Goal: Transaction & Acquisition: Download file/media

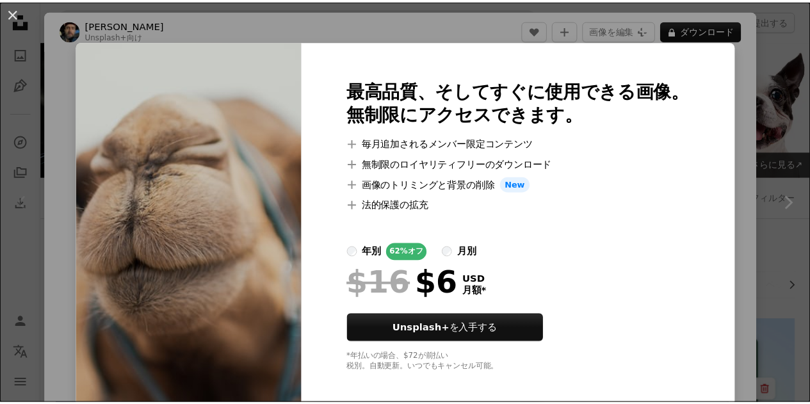
scroll to position [1409, 0]
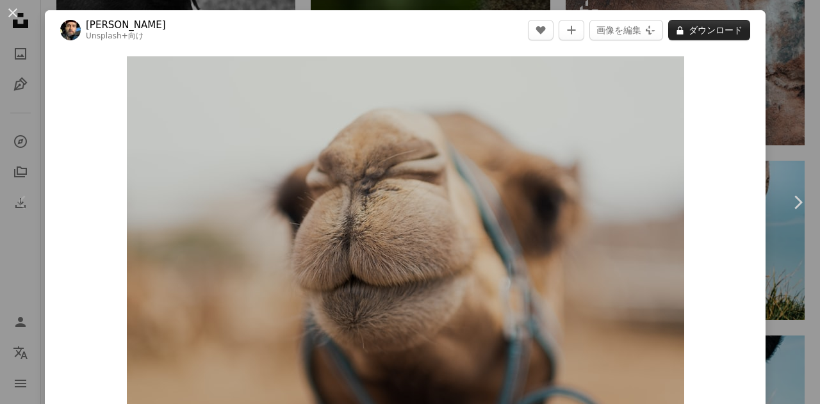
click at [717, 28] on button "A lock ダウンロード" at bounding box center [709, 30] width 82 height 20
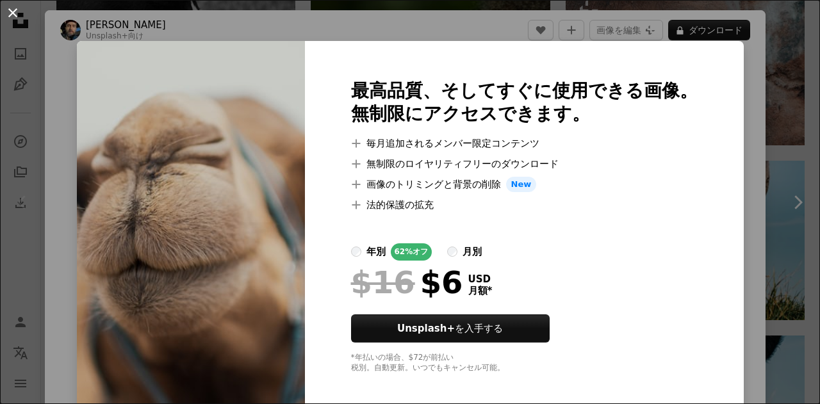
click at [12, 19] on button "An X shape" at bounding box center [12, 12] width 15 height 15
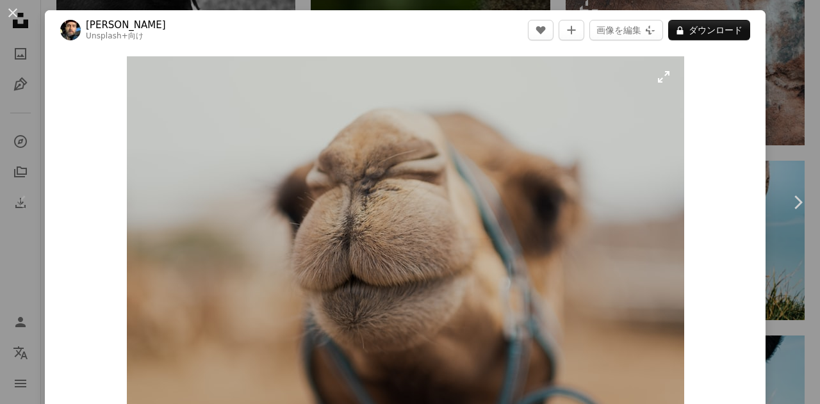
drag, startPoint x: 359, startPoint y: 171, endPoint x: 380, endPoint y: 179, distance: 21.9
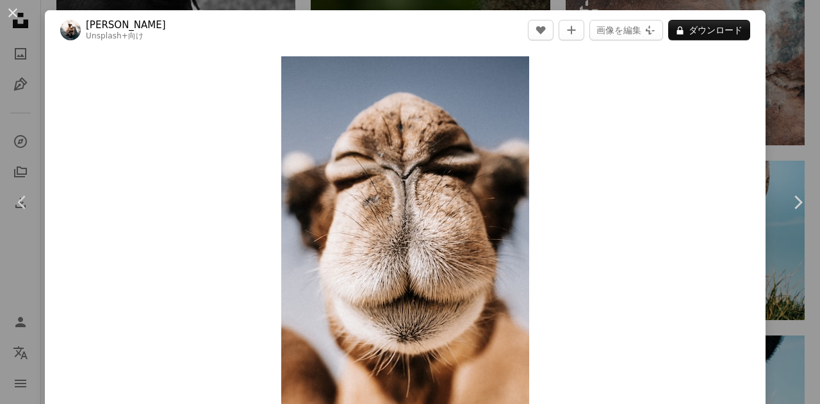
drag, startPoint x: 520, startPoint y: 208, endPoint x: 534, endPoint y: 205, distance: 14.4
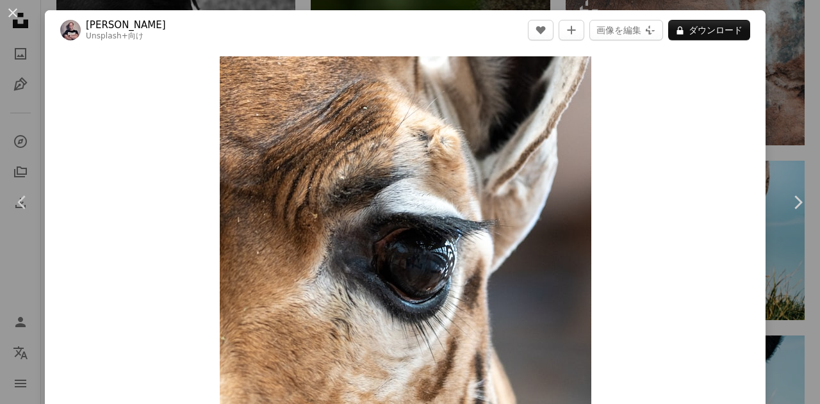
drag, startPoint x: 539, startPoint y: 206, endPoint x: 544, endPoint y: 200, distance: 7.7
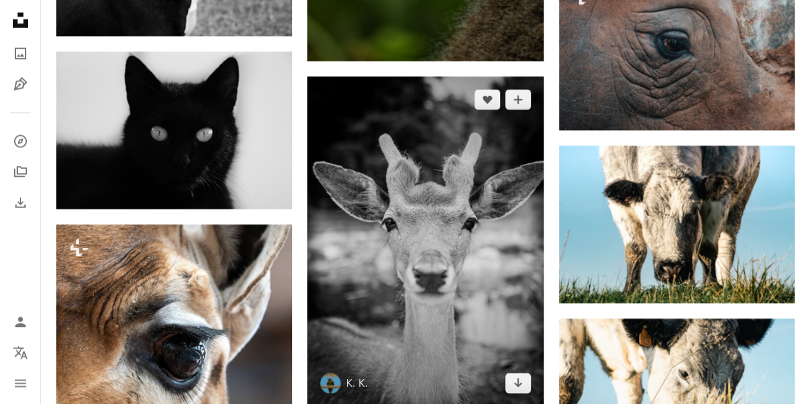
click at [420, 207] on img at bounding box center [425, 242] width 236 height 330
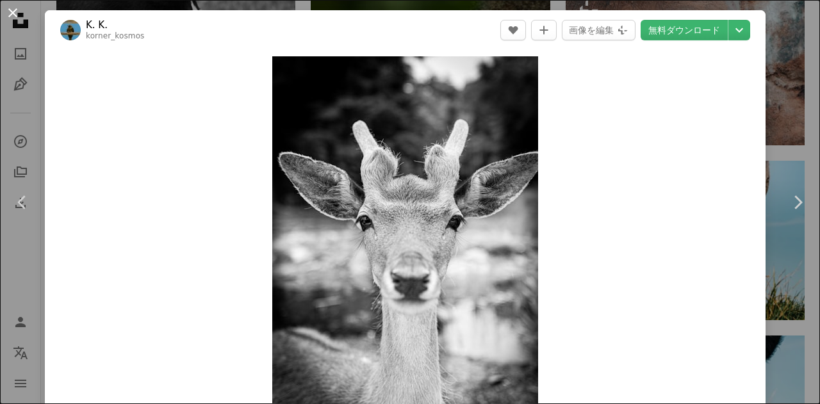
click at [5, 6] on button "An X shape" at bounding box center [12, 12] width 15 height 15
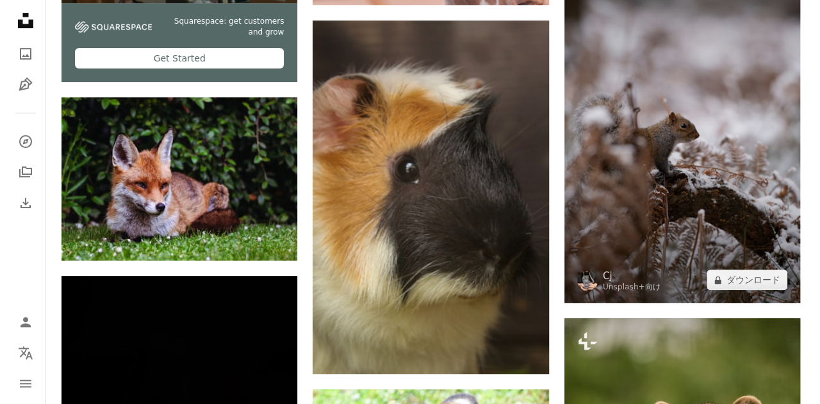
scroll to position [2689, 0]
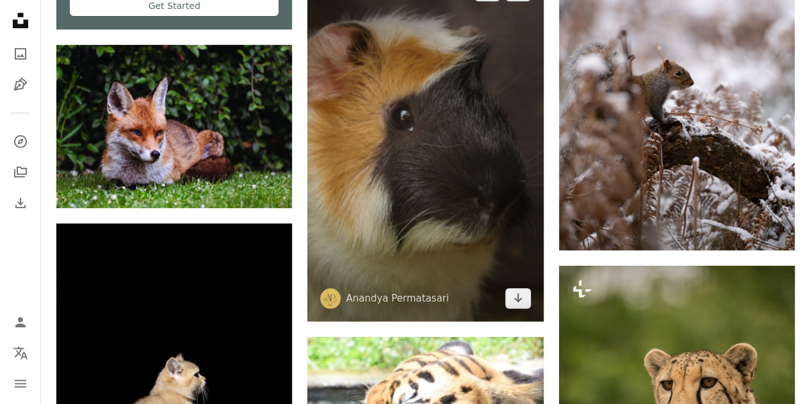
click at [444, 131] on img at bounding box center [425, 144] width 236 height 353
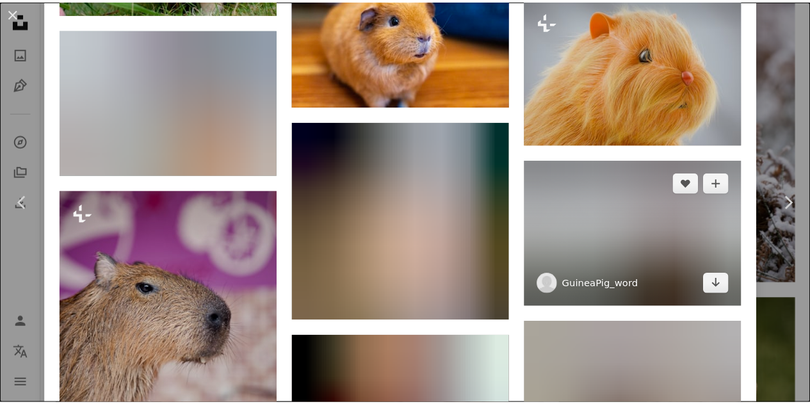
scroll to position [1217, 0]
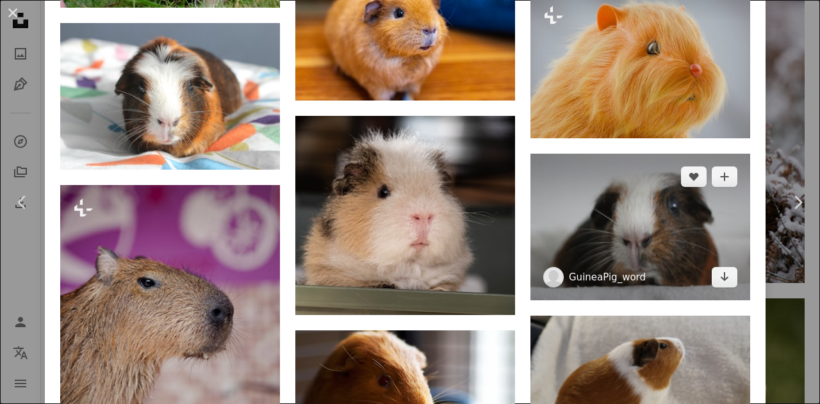
drag, startPoint x: 570, startPoint y: 266, endPoint x: 595, endPoint y: 267, distance: 25.0
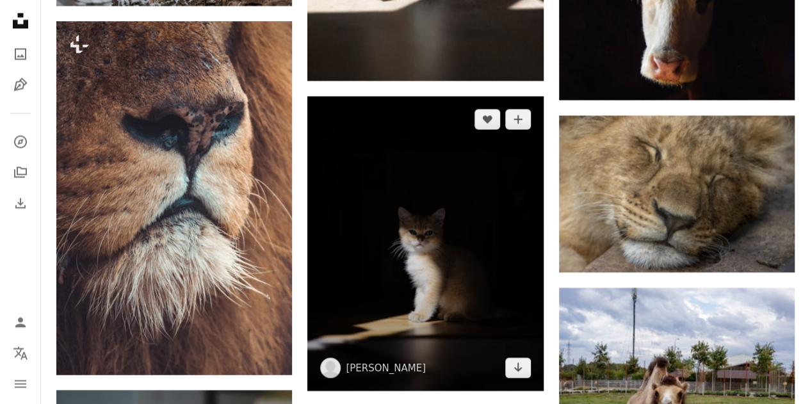
scroll to position [3650, 0]
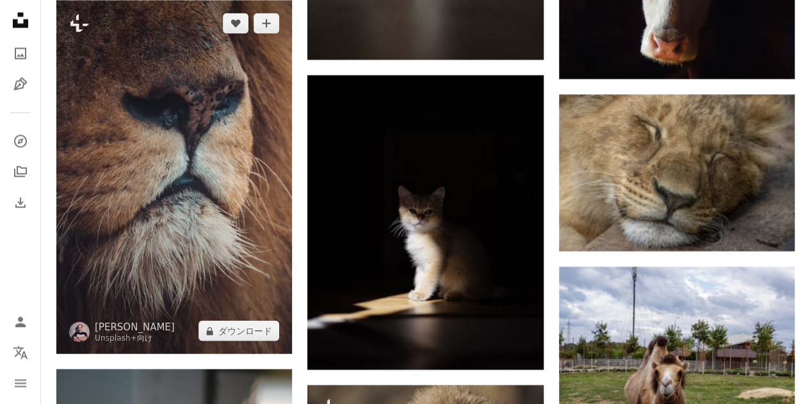
click at [208, 174] on img at bounding box center [174, 177] width 236 height 353
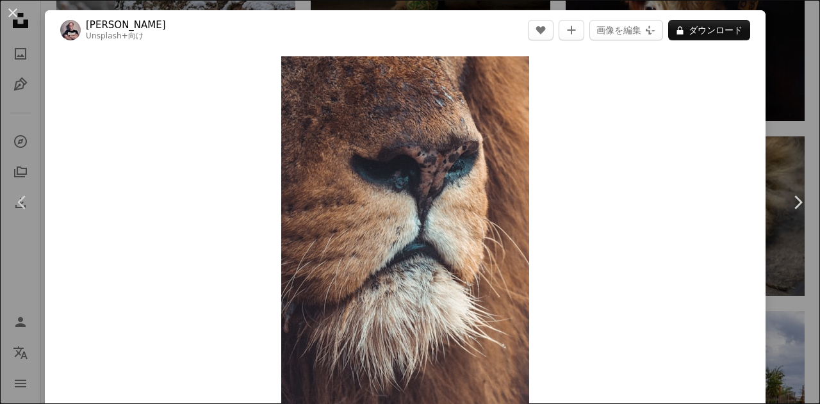
drag, startPoint x: 218, startPoint y: 193, endPoint x: 204, endPoint y: 194, distance: 14.1
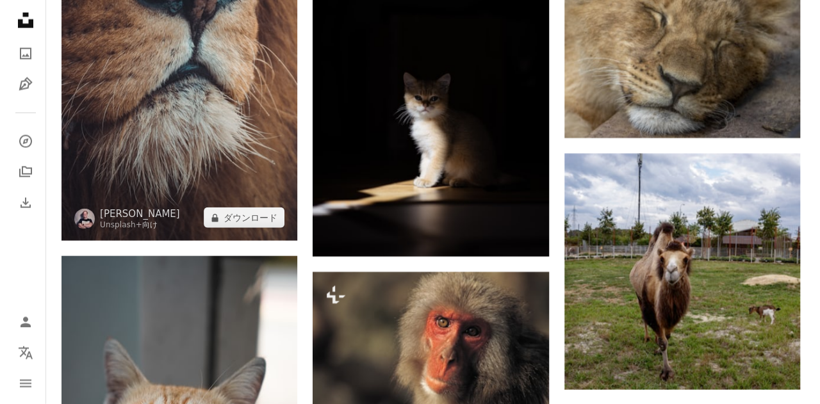
scroll to position [3906, 0]
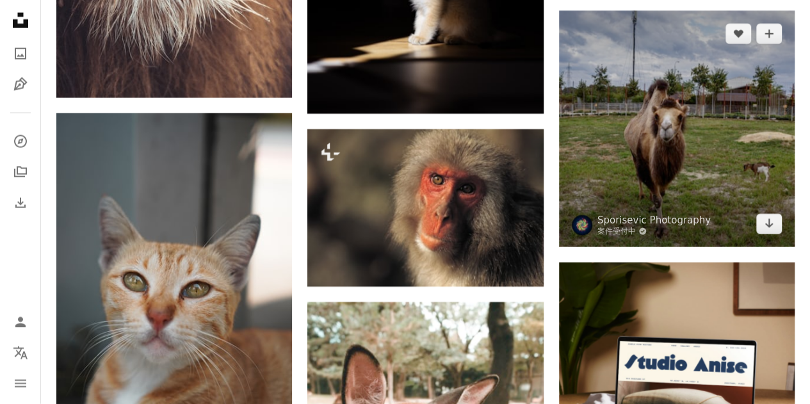
click at [609, 166] on img at bounding box center [677, 129] width 236 height 236
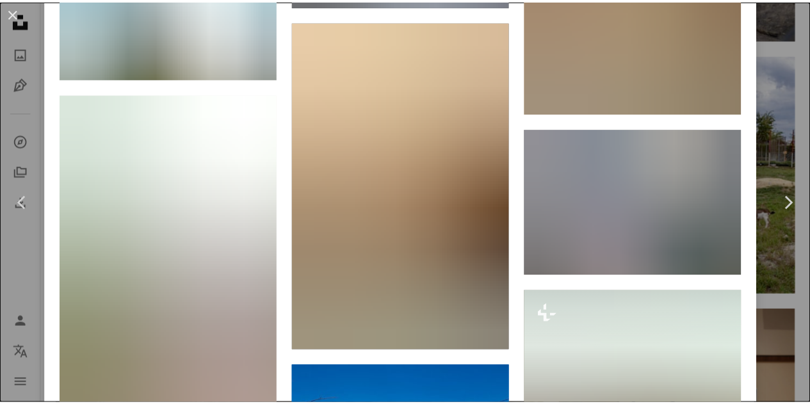
scroll to position [2689, 0]
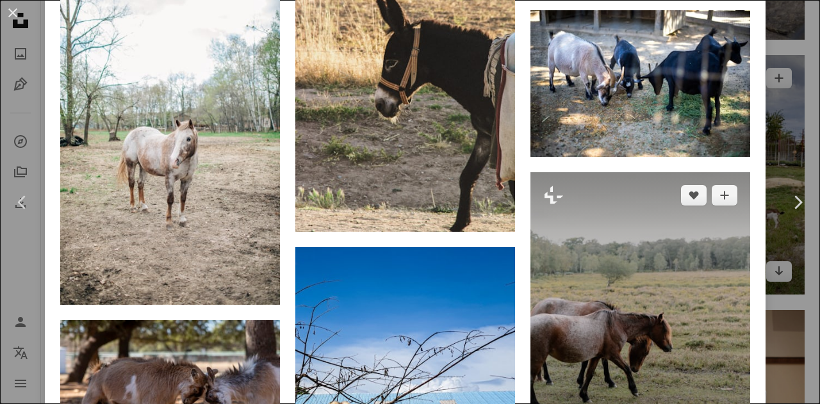
drag, startPoint x: 651, startPoint y: 206, endPoint x: 637, endPoint y: 203, distance: 13.7
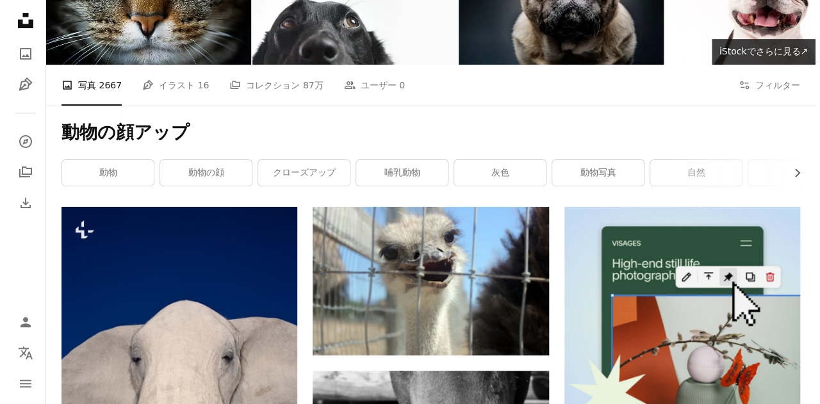
scroll to position [256, 0]
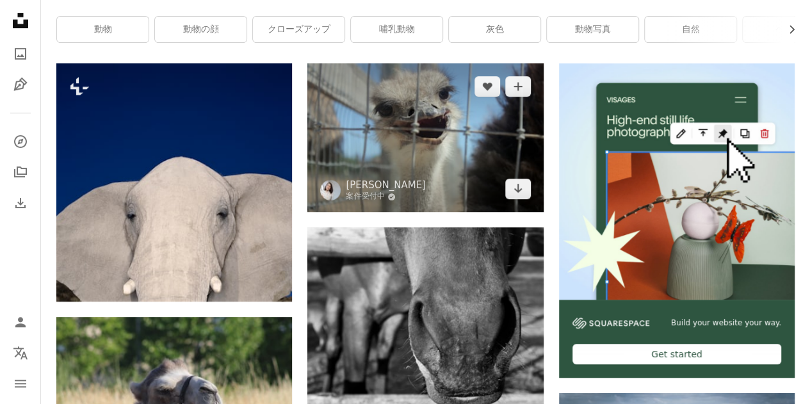
click at [430, 153] on img at bounding box center [425, 137] width 236 height 149
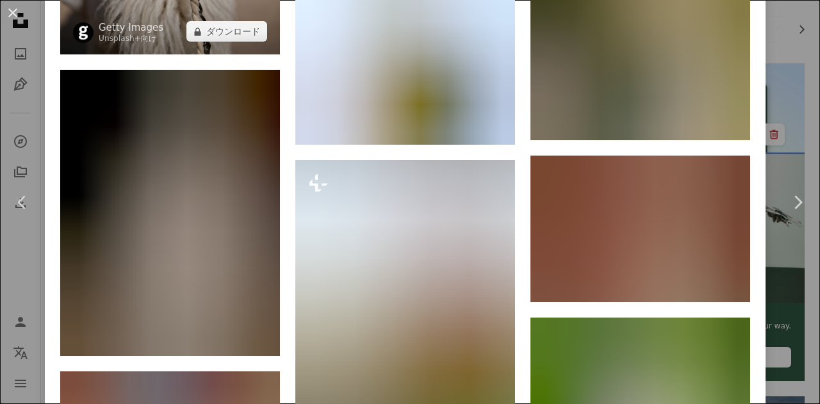
scroll to position [4162, 0]
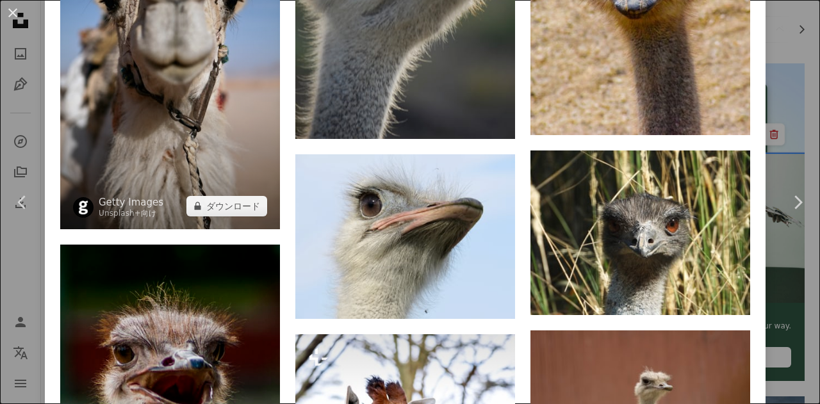
click at [184, 126] on img at bounding box center [170, 63] width 220 height 329
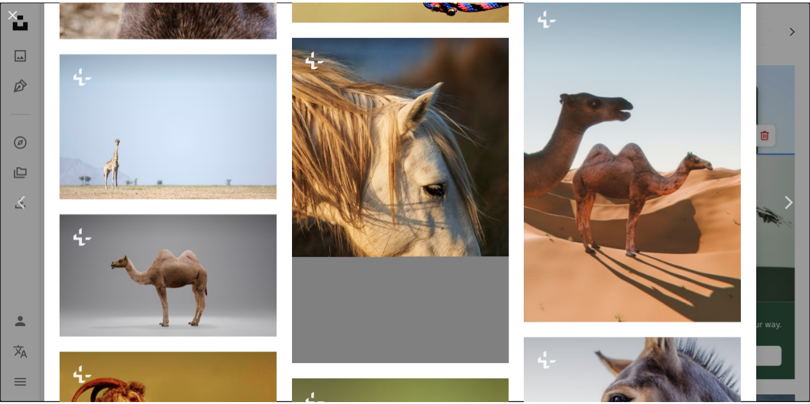
scroll to position [2561, 0]
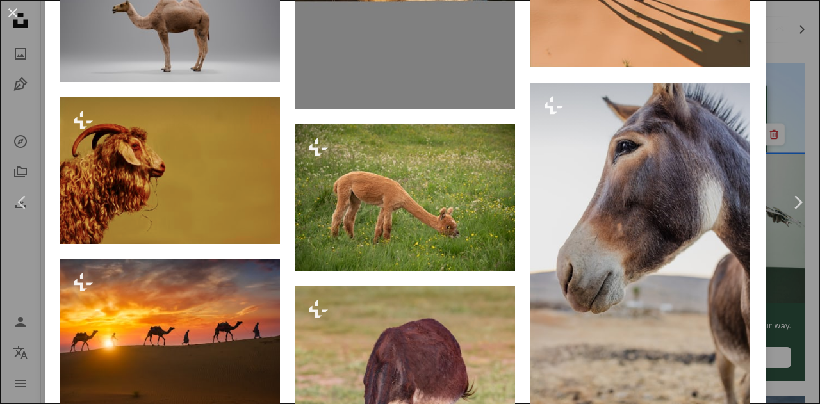
click at [5, 8] on button "An X shape" at bounding box center [12, 12] width 15 height 15
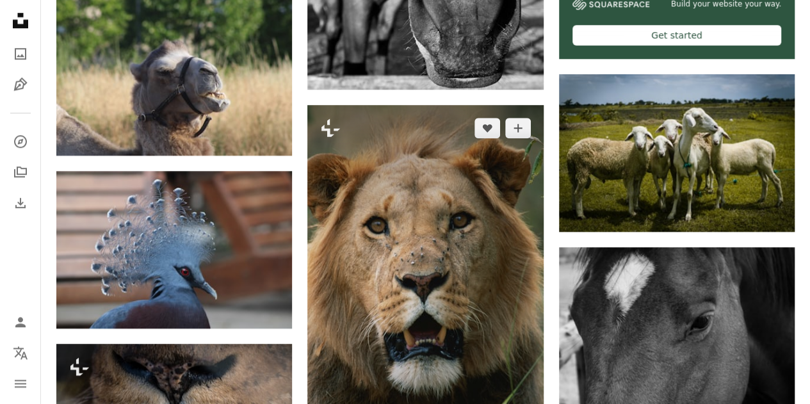
scroll to position [576, 0]
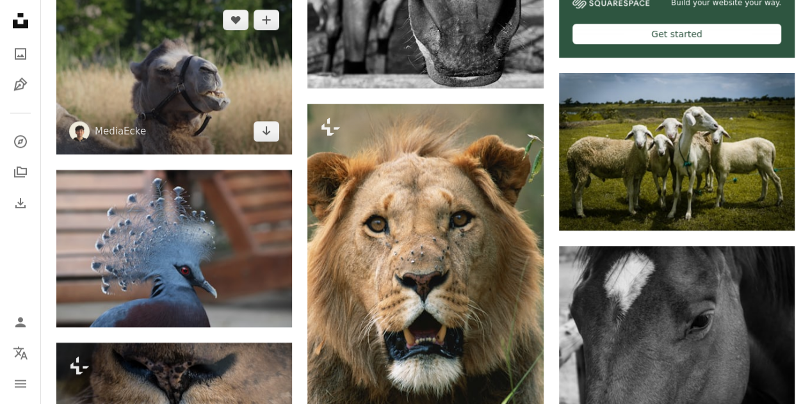
click at [206, 94] on img at bounding box center [174, 76] width 236 height 158
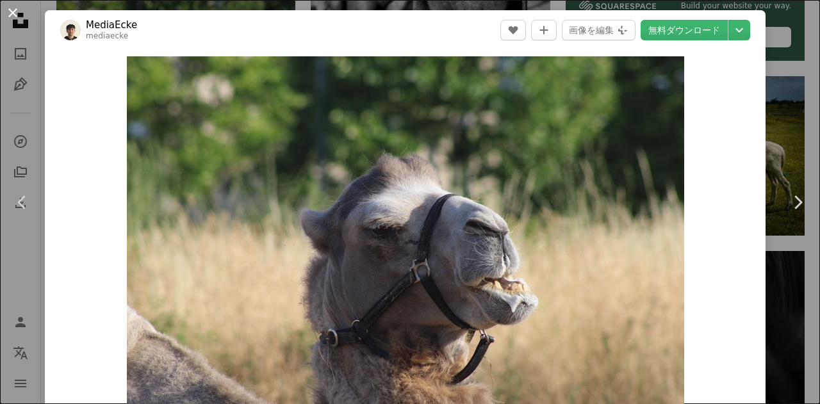
click at [10, 15] on button "An X shape" at bounding box center [12, 12] width 15 height 15
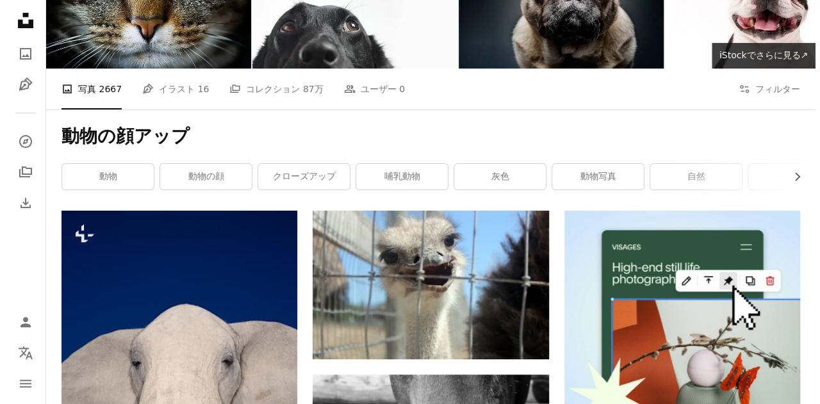
scroll to position [256, 0]
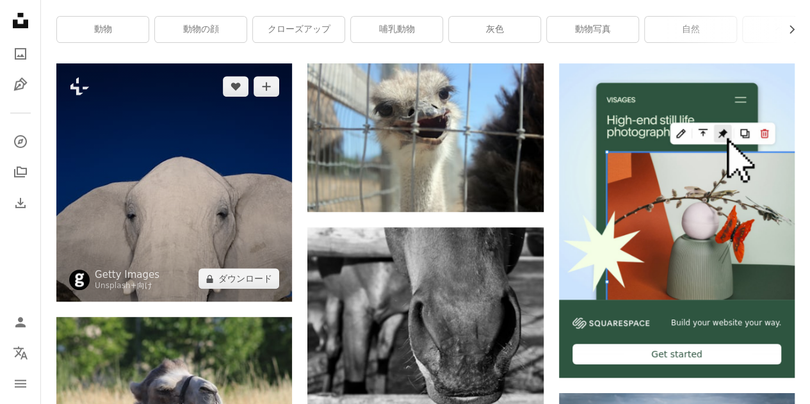
click at [163, 171] on img at bounding box center [174, 182] width 236 height 238
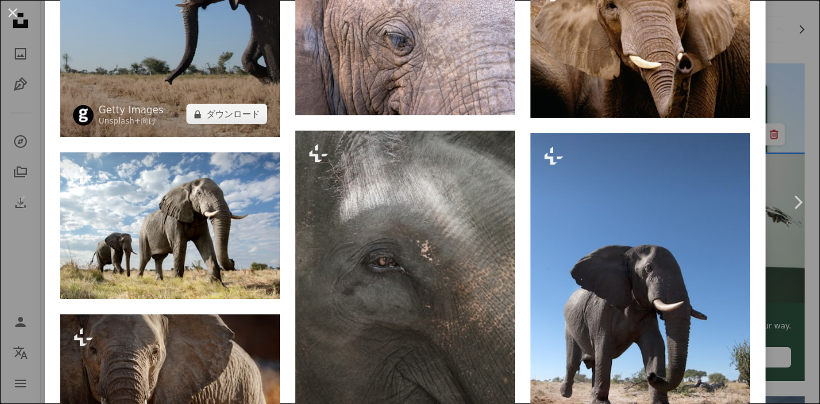
scroll to position [1665, 0]
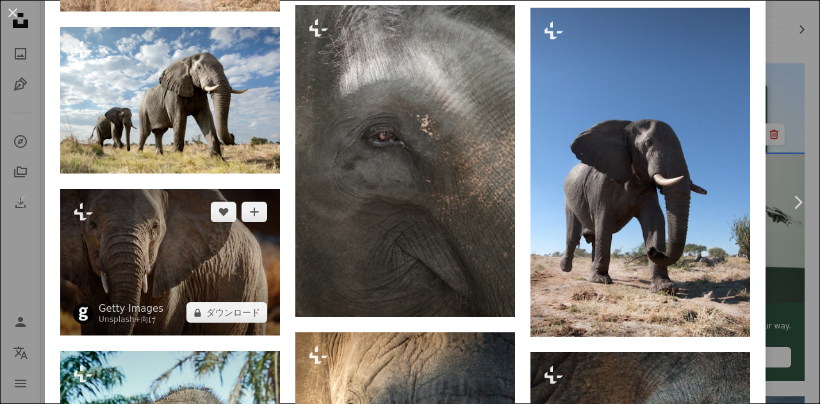
drag, startPoint x: 243, startPoint y: 259, endPoint x: 250, endPoint y: 245, distance: 16.1
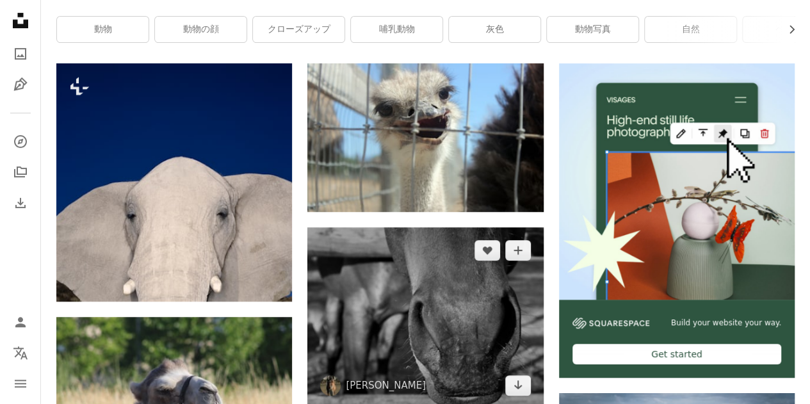
click at [421, 307] on img at bounding box center [425, 317] width 236 height 181
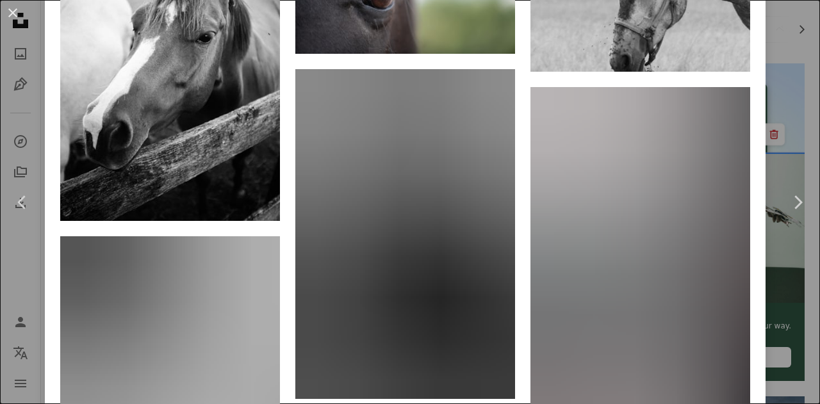
scroll to position [896, 0]
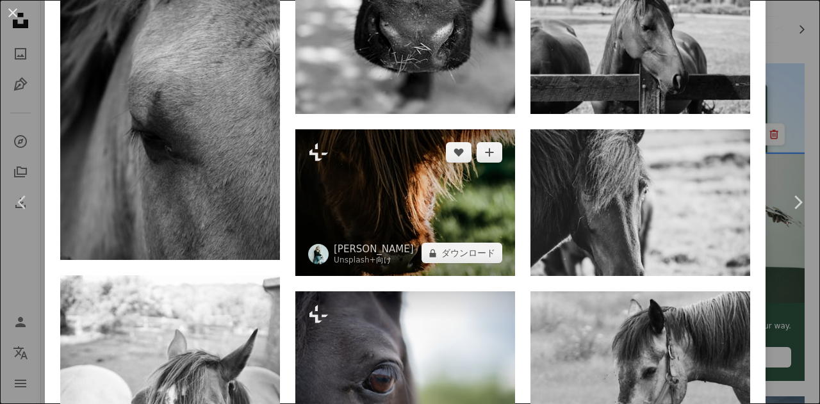
click at [428, 233] on img at bounding box center [405, 202] width 220 height 147
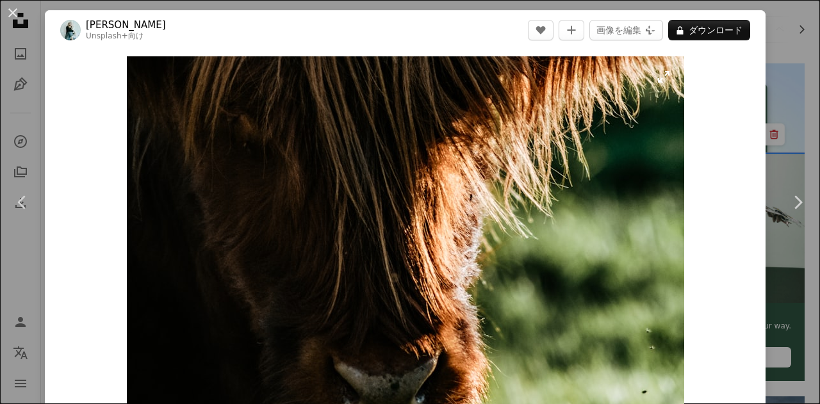
drag, startPoint x: 436, startPoint y: 250, endPoint x: 447, endPoint y: 247, distance: 11.5
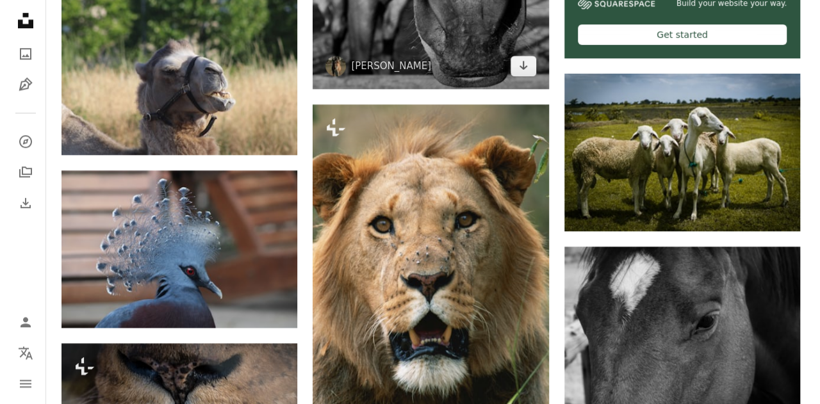
scroll to position [576, 0]
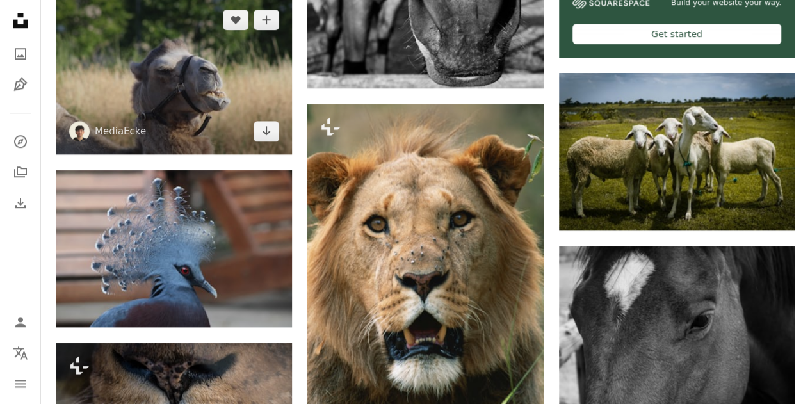
click at [220, 115] on img at bounding box center [174, 76] width 236 height 158
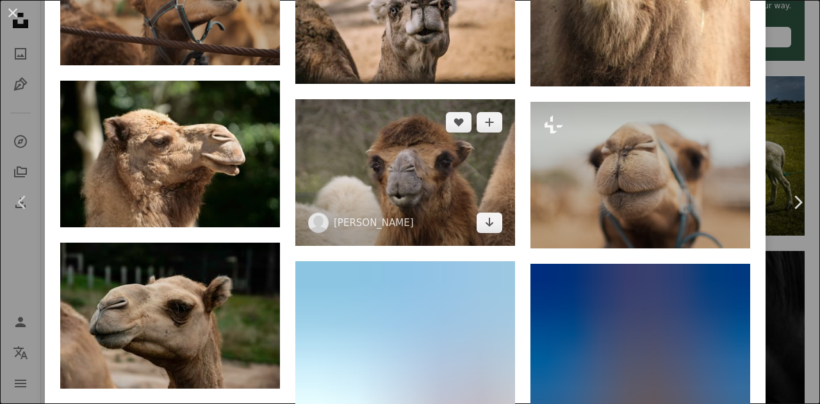
scroll to position [1217, 0]
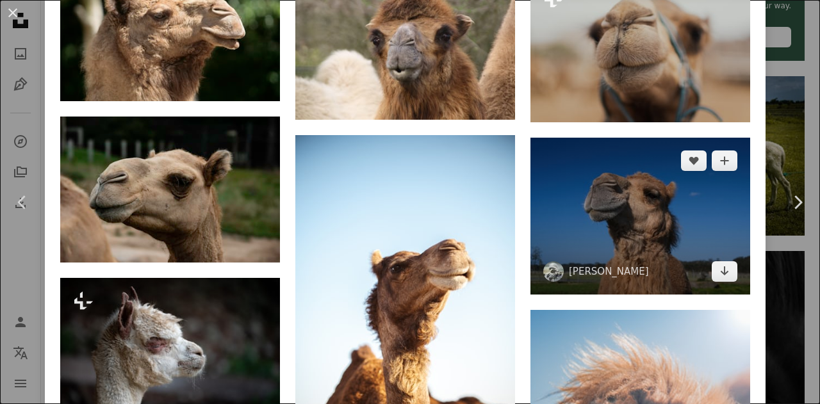
click at [602, 252] on img at bounding box center [640, 216] width 220 height 157
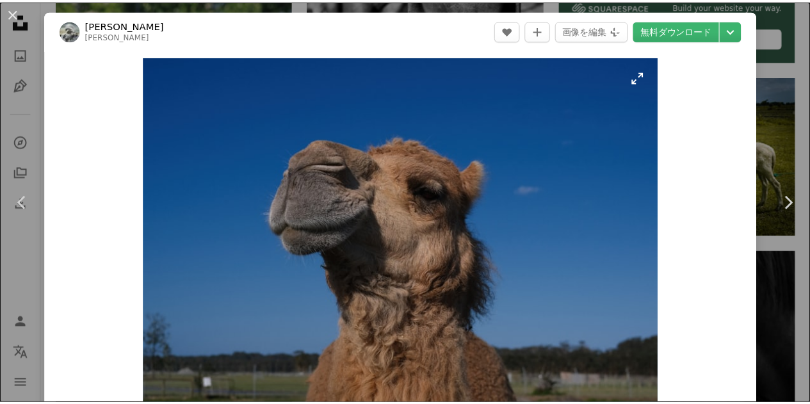
scroll to position [128, 0]
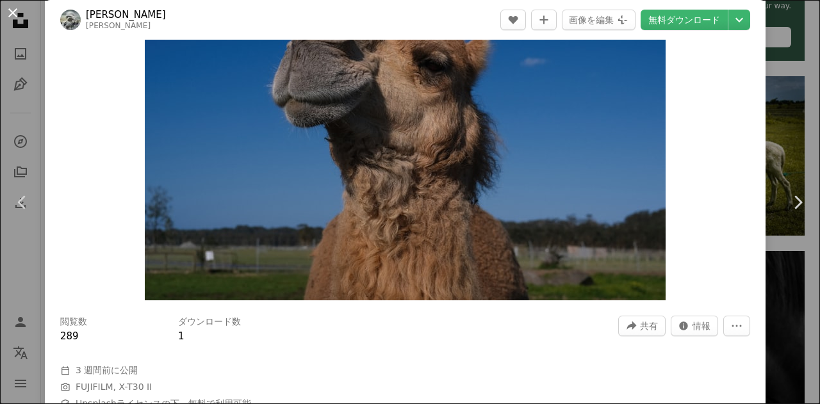
click at [13, 12] on button "An X shape" at bounding box center [12, 12] width 15 height 15
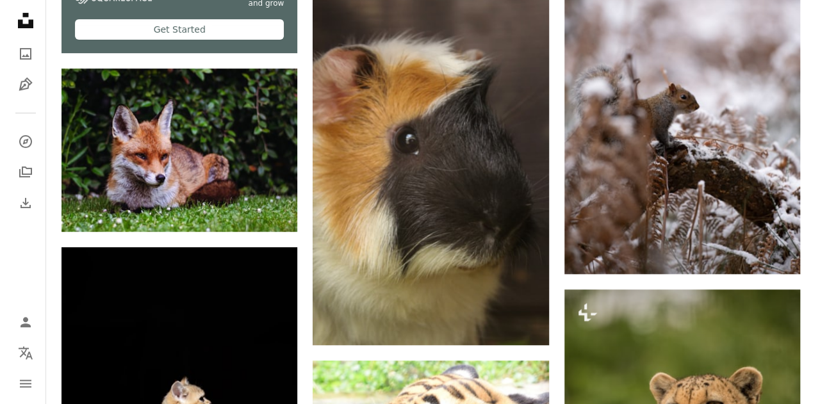
scroll to position [2753, 0]
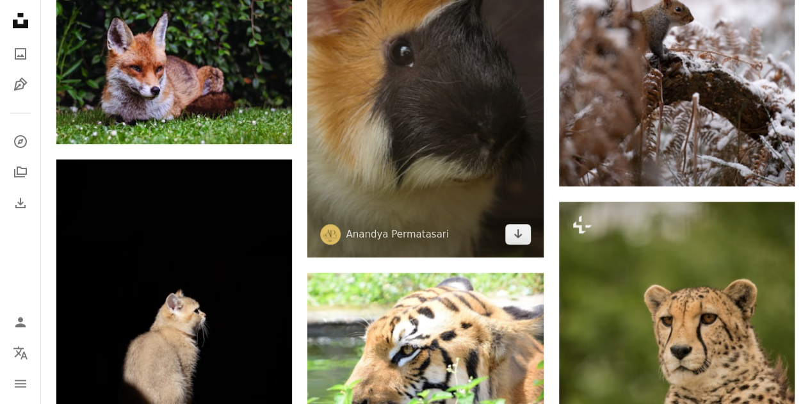
click at [435, 147] on img at bounding box center [425, 80] width 236 height 353
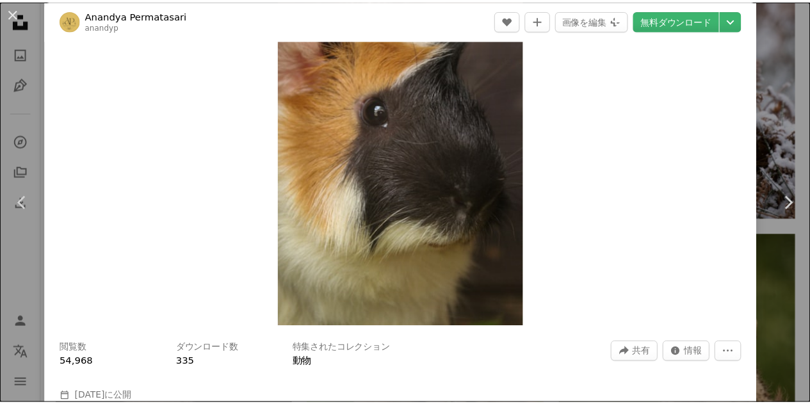
scroll to position [320, 0]
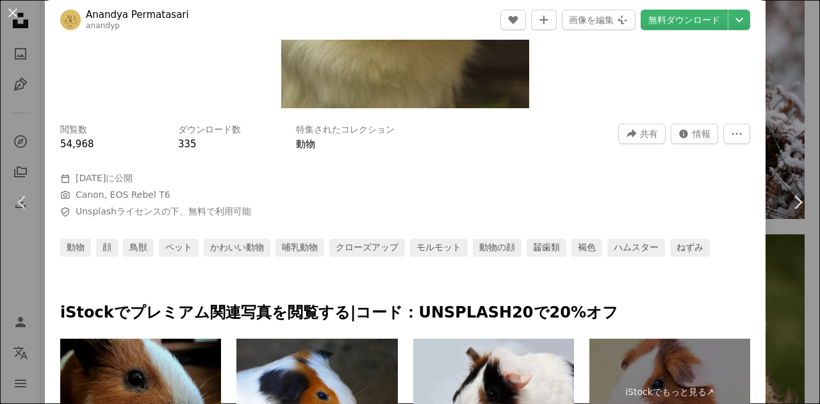
drag, startPoint x: 451, startPoint y: 343, endPoint x: 424, endPoint y: 335, distance: 28.0
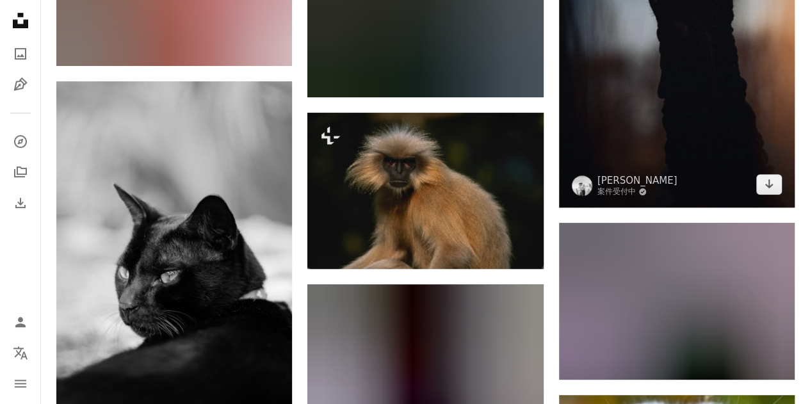
scroll to position [7564, 0]
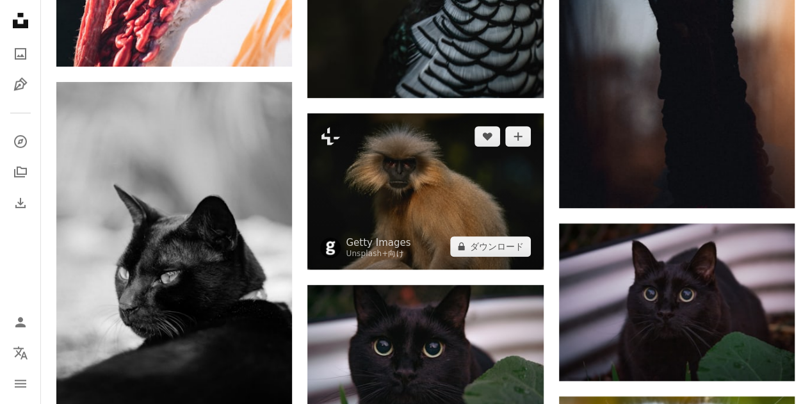
click at [446, 211] on img at bounding box center [425, 191] width 236 height 156
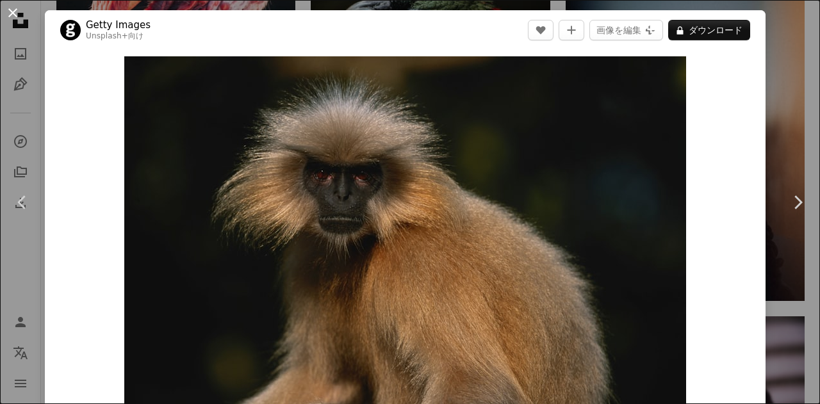
click at [15, 14] on button "An X shape" at bounding box center [12, 12] width 15 height 15
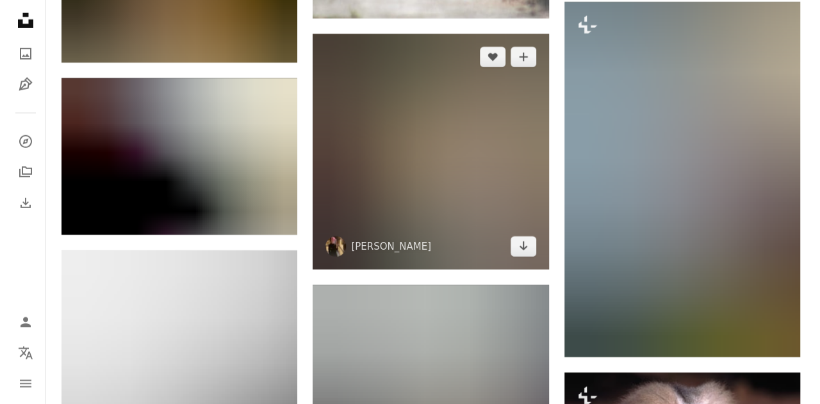
scroll to position [9293, 0]
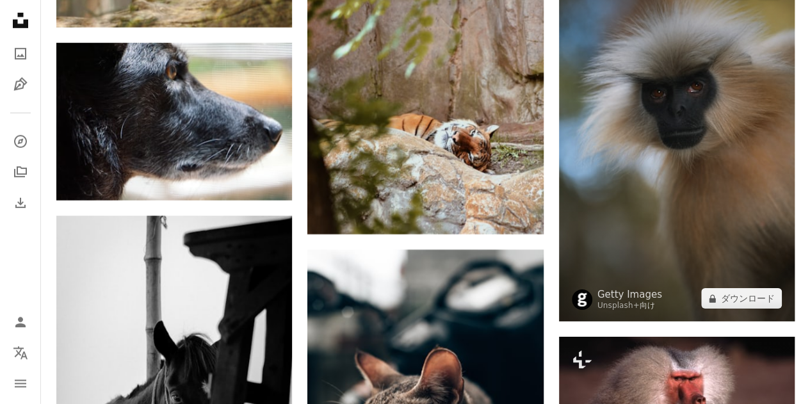
click at [695, 204] on img at bounding box center [677, 144] width 236 height 355
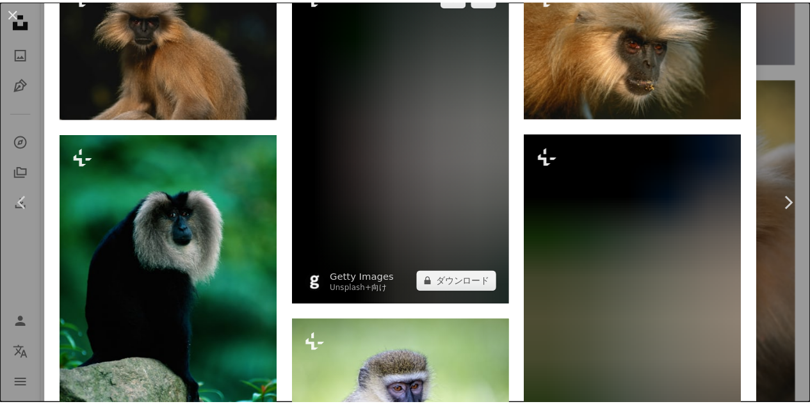
scroll to position [832, 0]
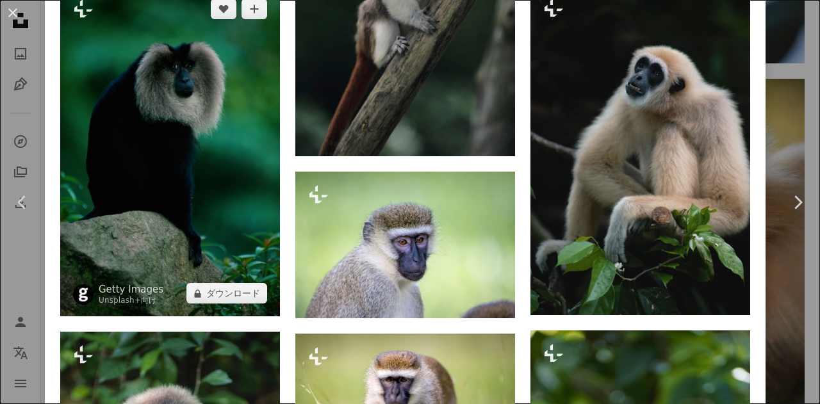
drag, startPoint x: 199, startPoint y: 191, endPoint x: 190, endPoint y: 194, distance: 9.3
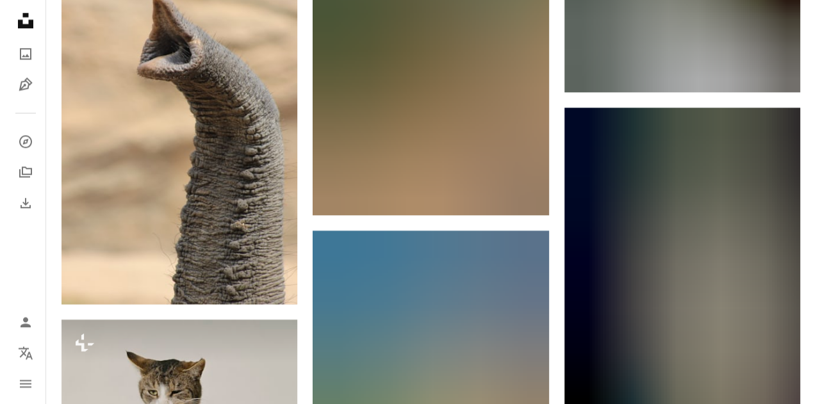
scroll to position [20371, 0]
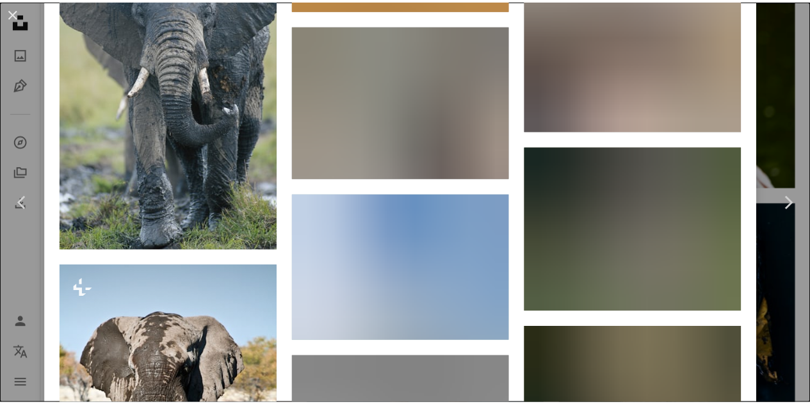
scroll to position [4298, 0]
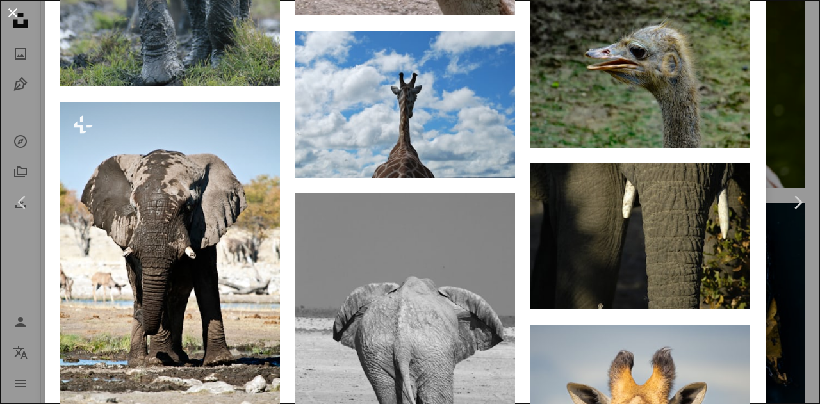
click at [14, 16] on button "An X shape" at bounding box center [12, 12] width 15 height 15
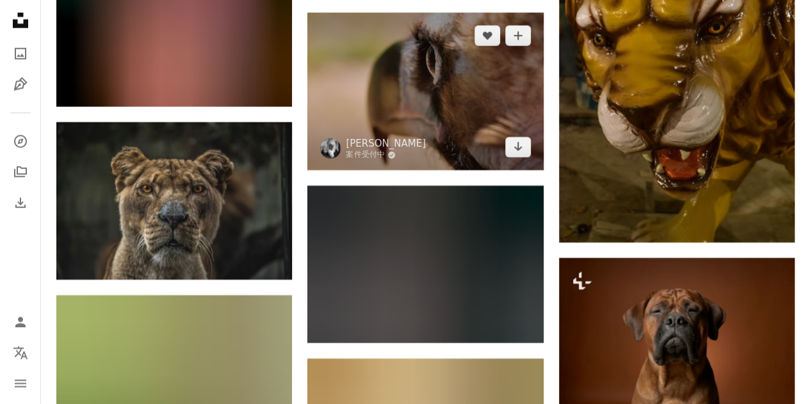
scroll to position [21267, 0]
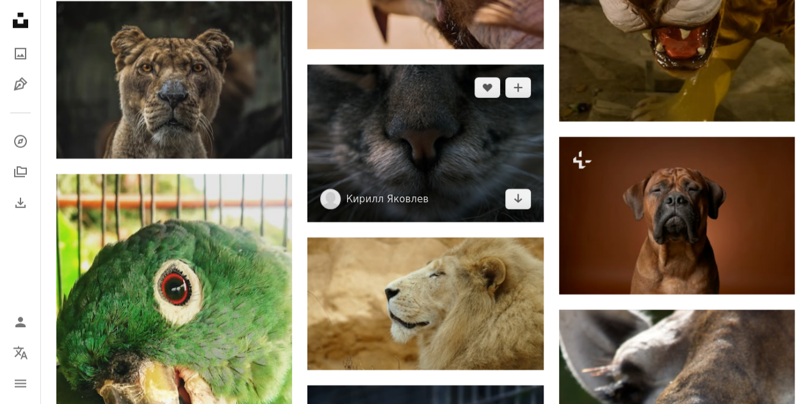
click at [413, 168] on img at bounding box center [425, 144] width 236 height 158
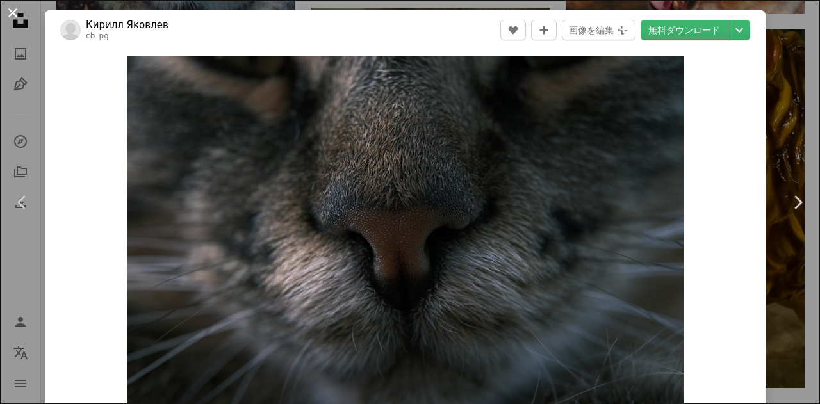
click at [8, 19] on button "An X shape" at bounding box center [12, 12] width 15 height 15
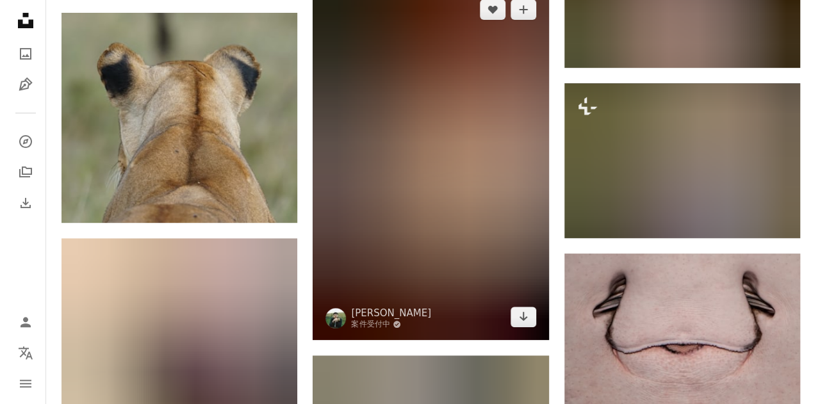
scroll to position [22356, 0]
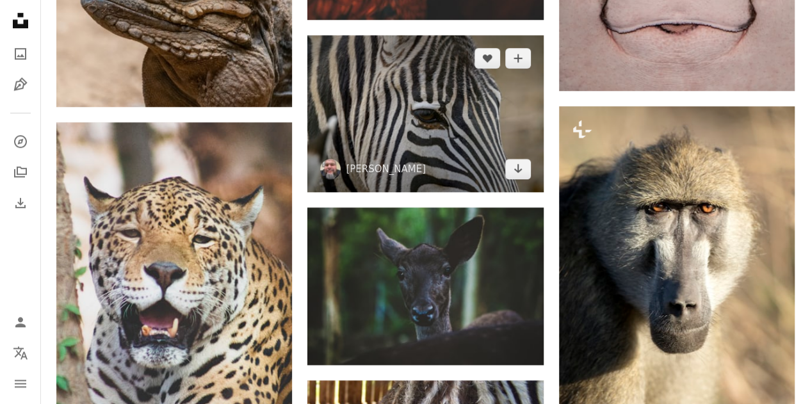
click at [412, 121] on img at bounding box center [425, 113] width 236 height 157
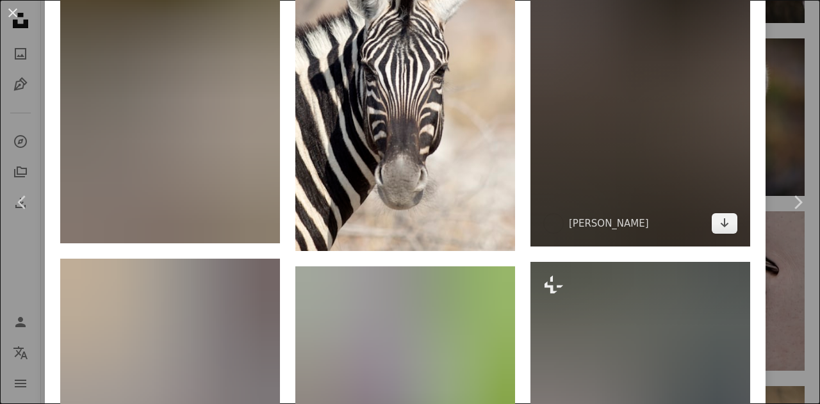
scroll to position [2369, 0]
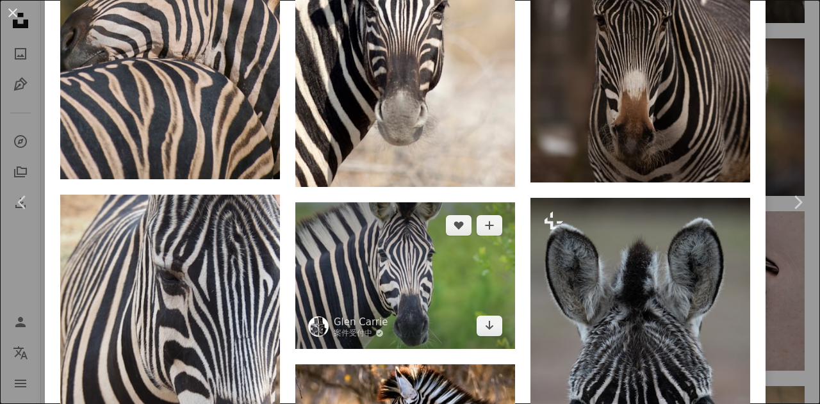
click at [403, 255] on img at bounding box center [405, 275] width 220 height 147
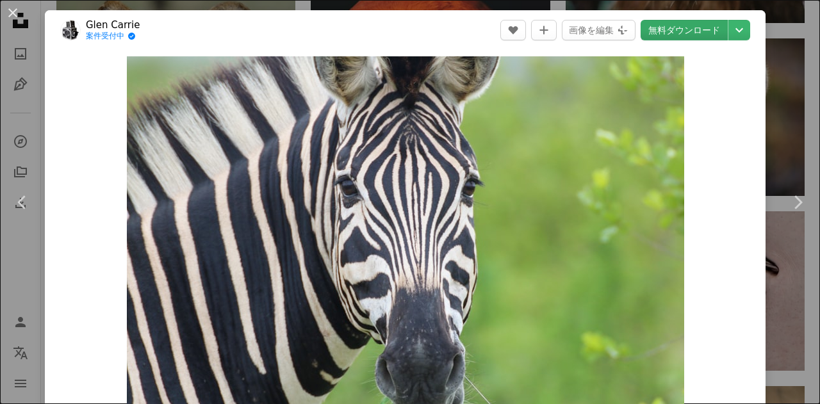
click at [659, 38] on link "無料ダウンロード" at bounding box center [683, 30] width 87 height 20
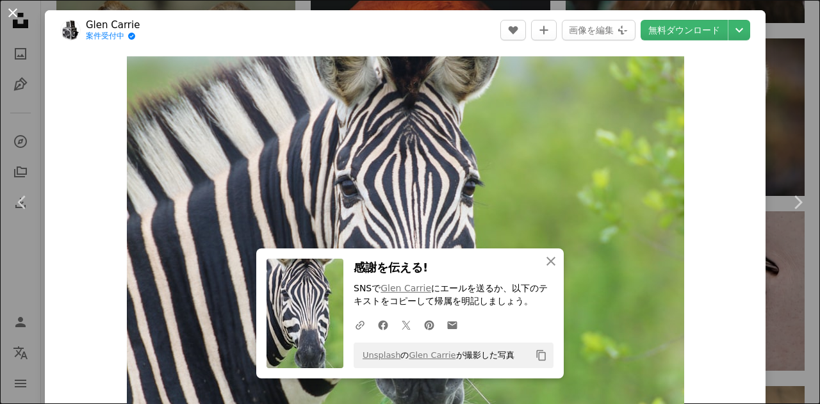
click at [10, 8] on button "An X shape" at bounding box center [12, 12] width 15 height 15
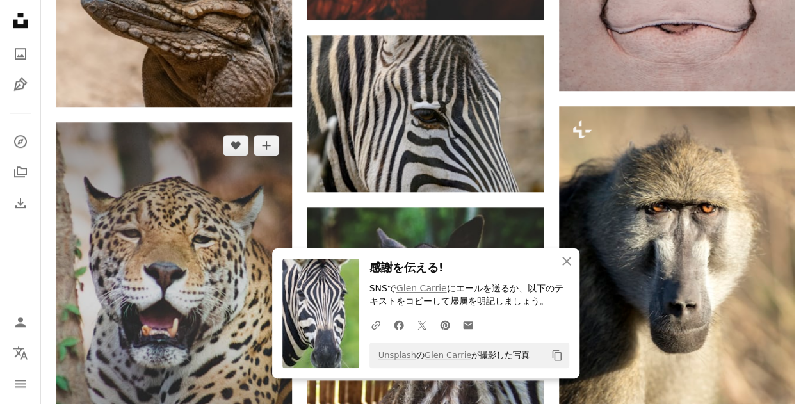
drag, startPoint x: 260, startPoint y: 179, endPoint x: 272, endPoint y: 185, distance: 13.7
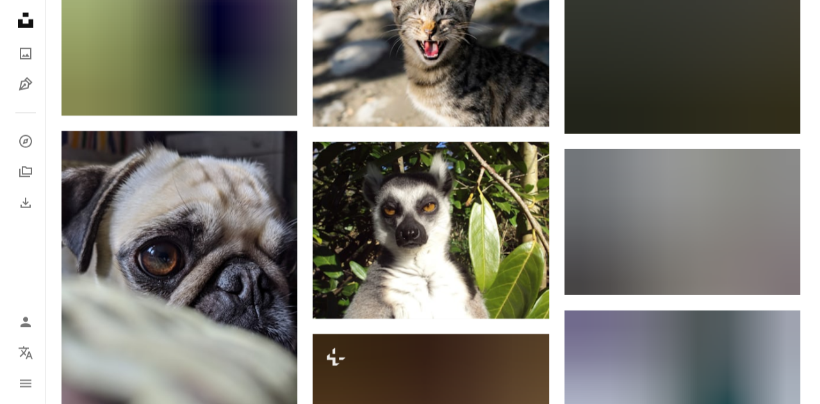
scroll to position [6403, 0]
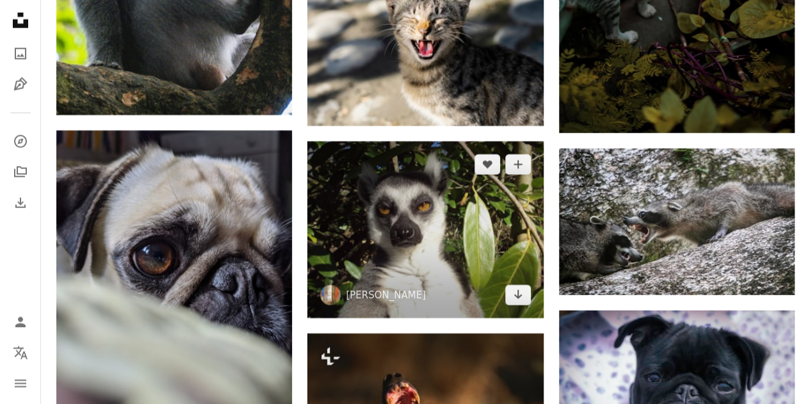
click at [421, 229] on img at bounding box center [425, 230] width 236 height 177
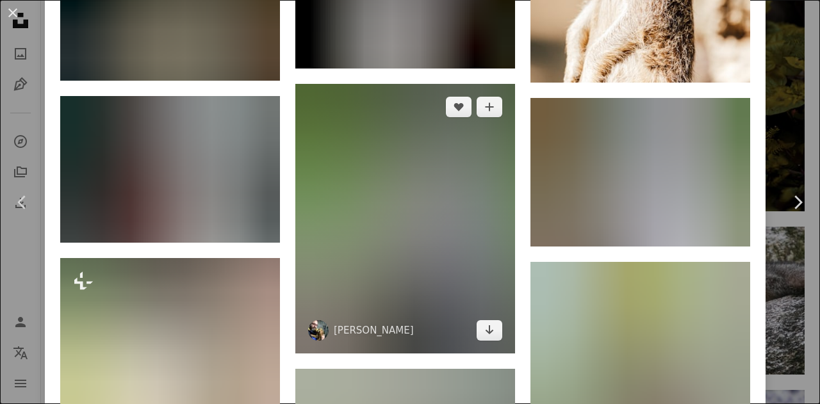
scroll to position [1345, 0]
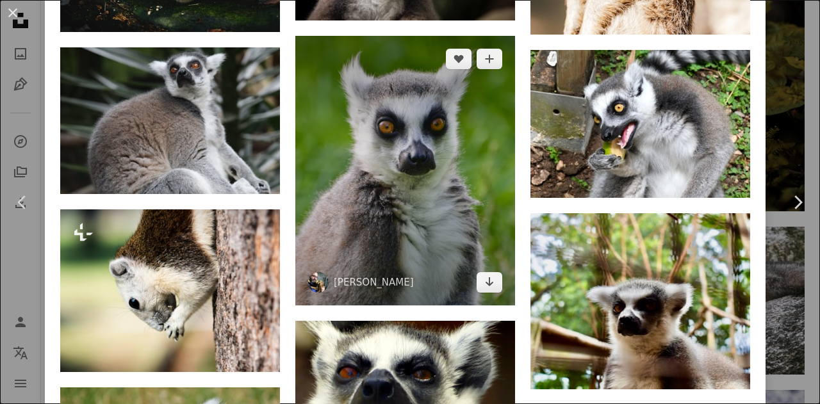
click at [409, 188] on img at bounding box center [405, 171] width 220 height 270
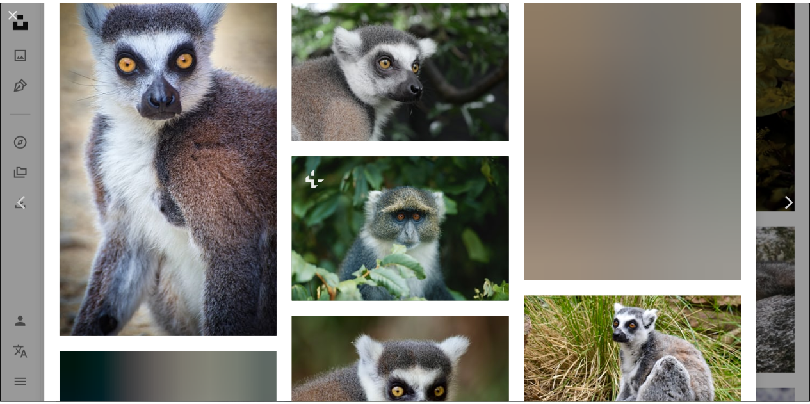
scroll to position [4004, 0]
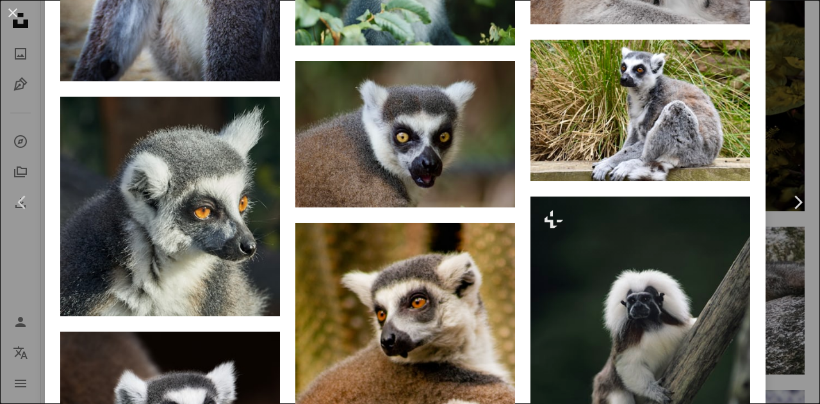
drag, startPoint x: 12, startPoint y: 14, endPoint x: 23, endPoint y: 14, distance: 11.5
click at [11, 14] on button "An X shape" at bounding box center [12, 12] width 15 height 15
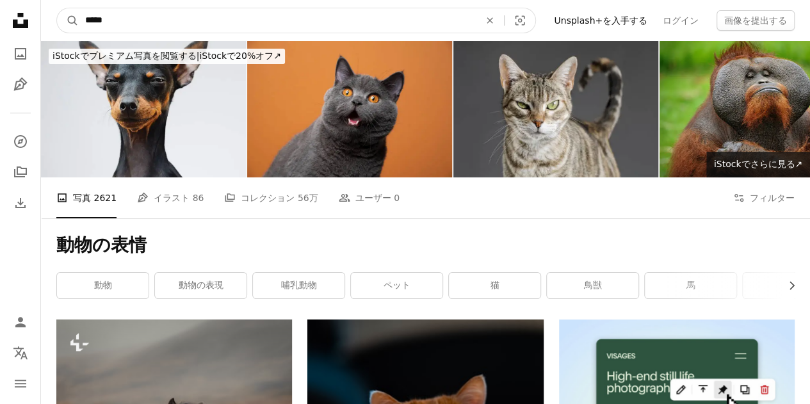
drag, startPoint x: 140, startPoint y: 21, endPoint x: 0, endPoint y: 1, distance: 141.6
paste input "サイト内でビジュアルを探す"
type input "*****"
click at [72, 22] on icon "サイト内でビジュアルを探す" at bounding box center [73, 21] width 10 height 10
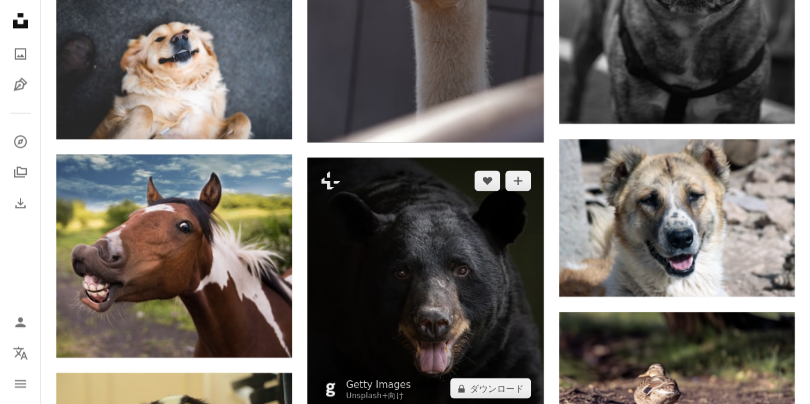
scroll to position [961, 0]
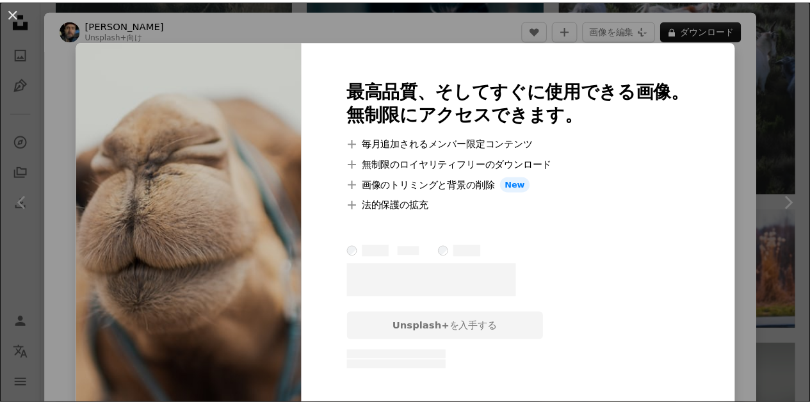
scroll to position [16457, 0]
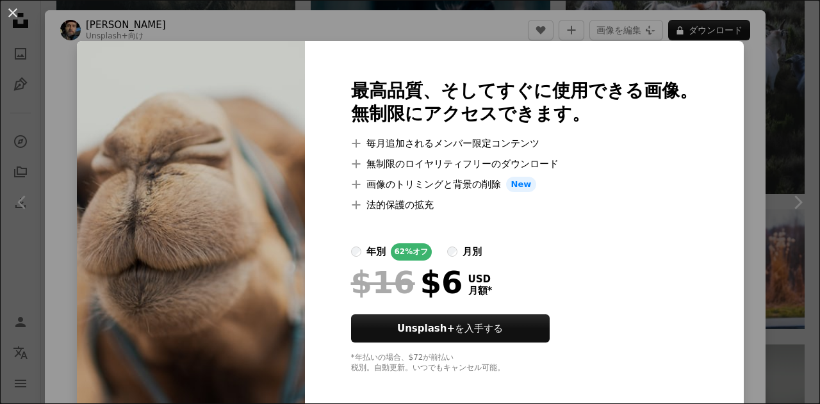
click at [104, 38] on div "An X shape 最高品質、そしてすぐに使用できる画像。 無制限にアクセスできます。 A plus sign 毎月追加されるメンバー限定コンテンツ A p…" at bounding box center [410, 202] width 820 height 404
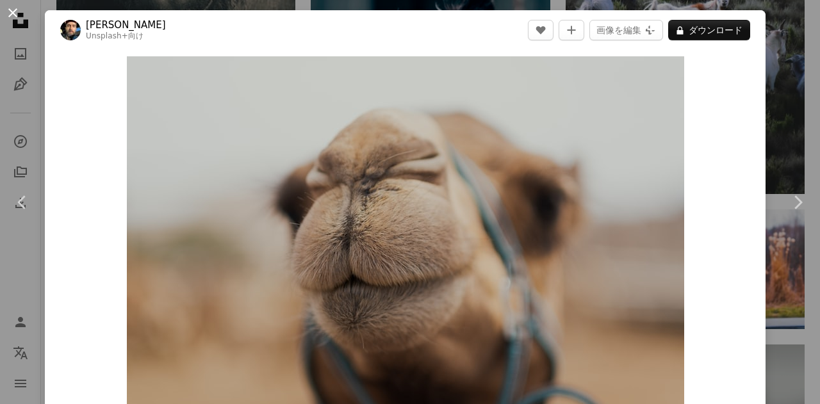
click at [10, 13] on button "An X shape" at bounding box center [12, 12] width 15 height 15
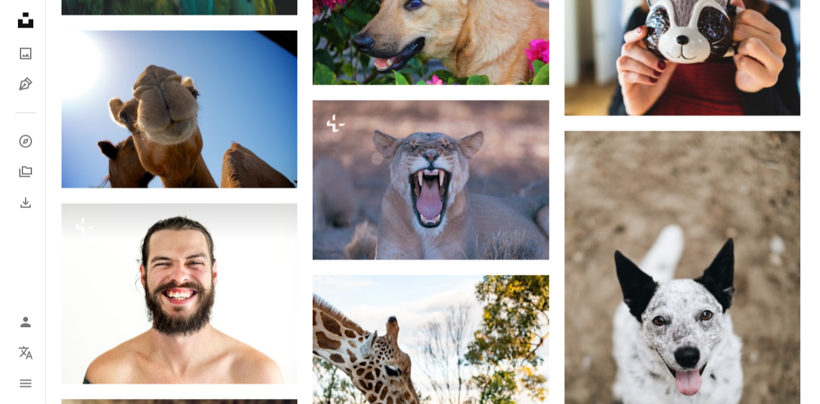
scroll to position [18378, 0]
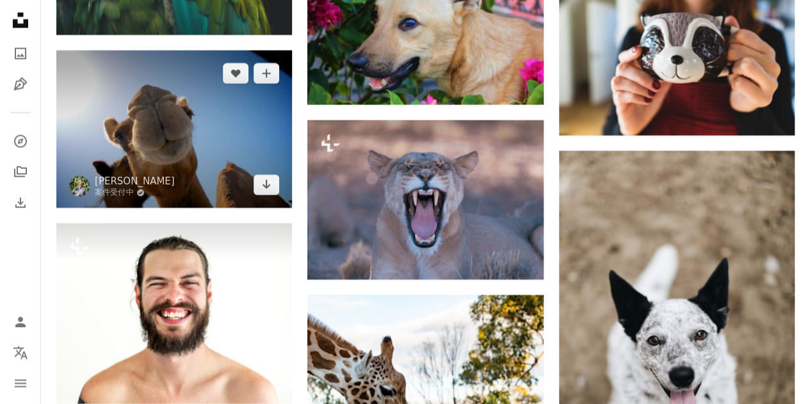
click at [79, 134] on img at bounding box center [174, 130] width 236 height 158
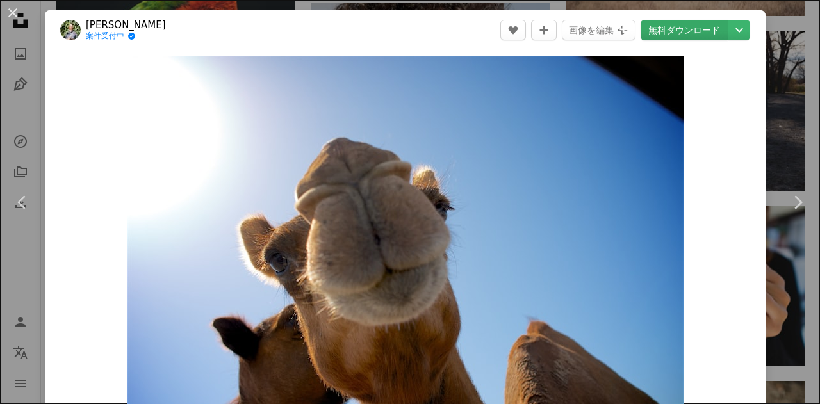
click at [670, 20] on link "無料ダウンロード" at bounding box center [683, 30] width 87 height 20
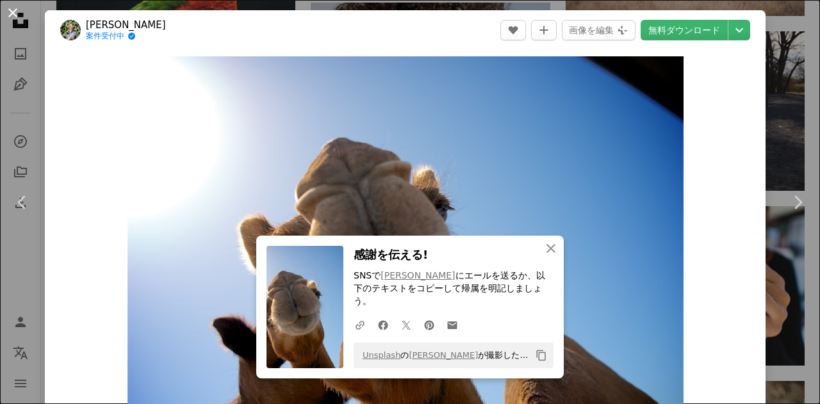
click at [13, 13] on button "An X shape" at bounding box center [12, 12] width 15 height 15
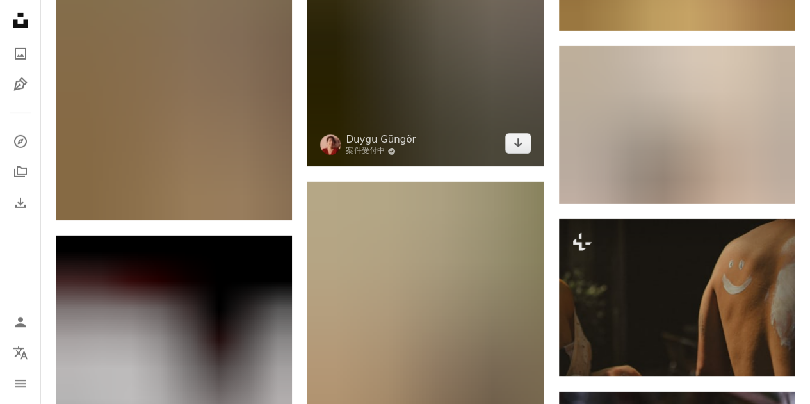
scroll to position [26446, 0]
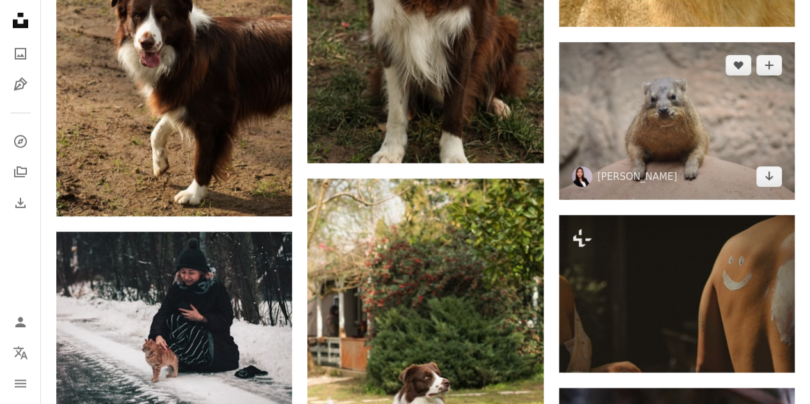
click at [665, 145] on img at bounding box center [677, 121] width 236 height 158
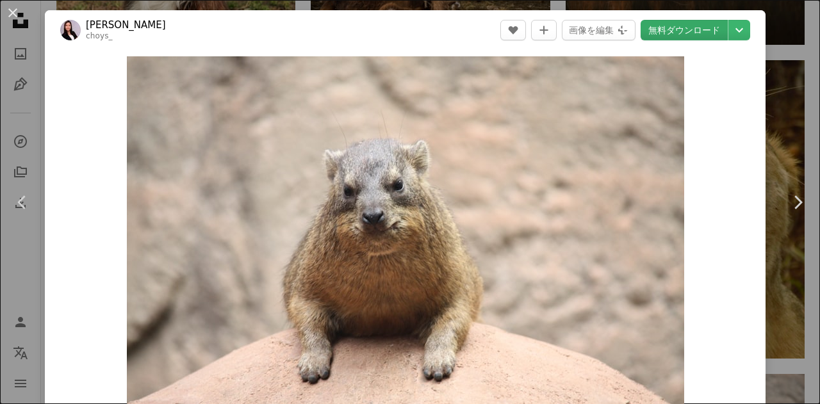
click at [653, 35] on link "無料ダウンロード" at bounding box center [683, 30] width 87 height 20
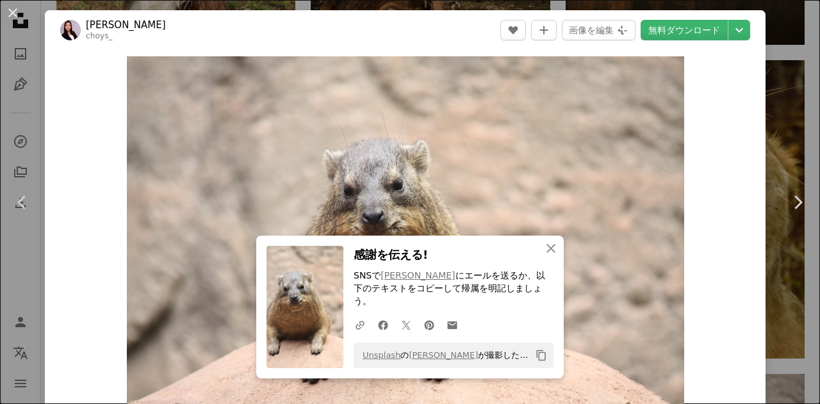
drag, startPoint x: 14, startPoint y: 15, endPoint x: 134, endPoint y: 85, distance: 139.5
click at [14, 15] on button "An X shape" at bounding box center [12, 12] width 15 height 15
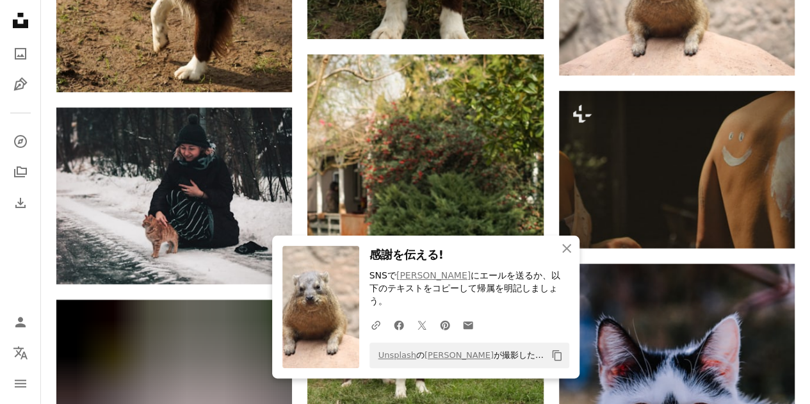
scroll to position [26574, 0]
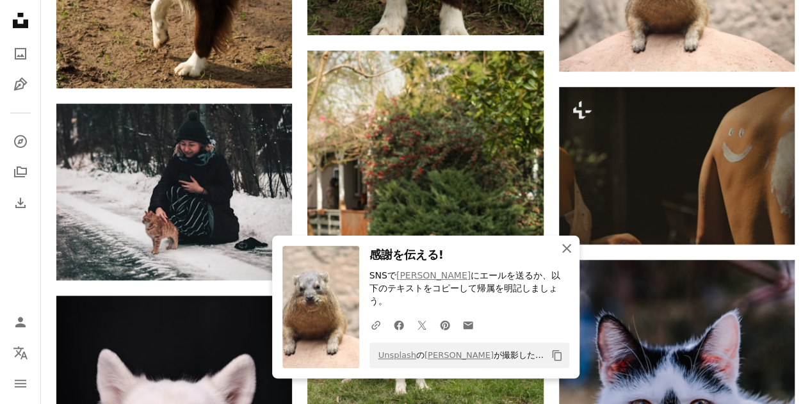
click at [560, 256] on icon "An X shape" at bounding box center [566, 248] width 15 height 15
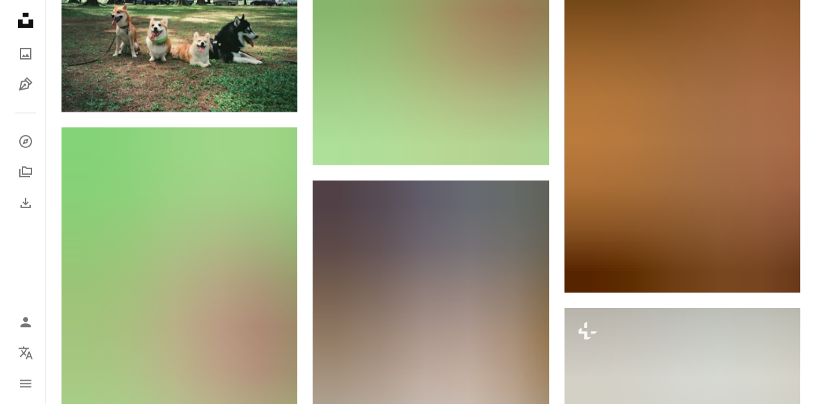
scroll to position [38548, 0]
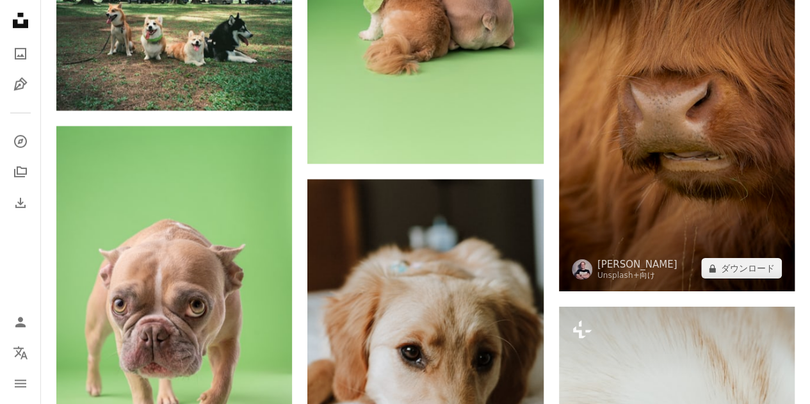
click at [730, 218] on img at bounding box center [677, 117] width 236 height 348
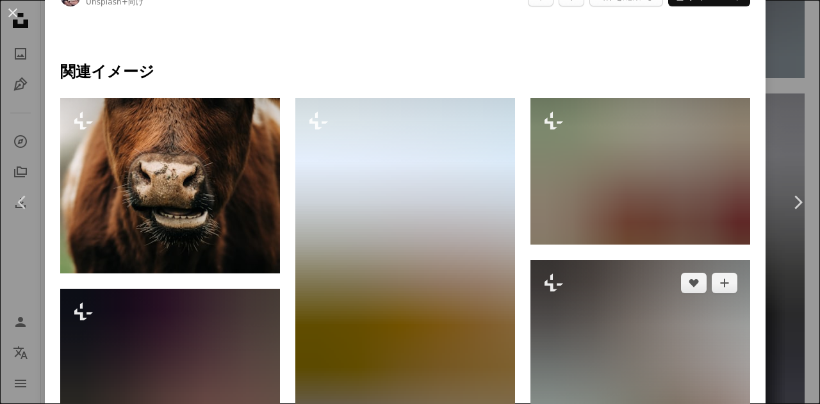
scroll to position [576, 0]
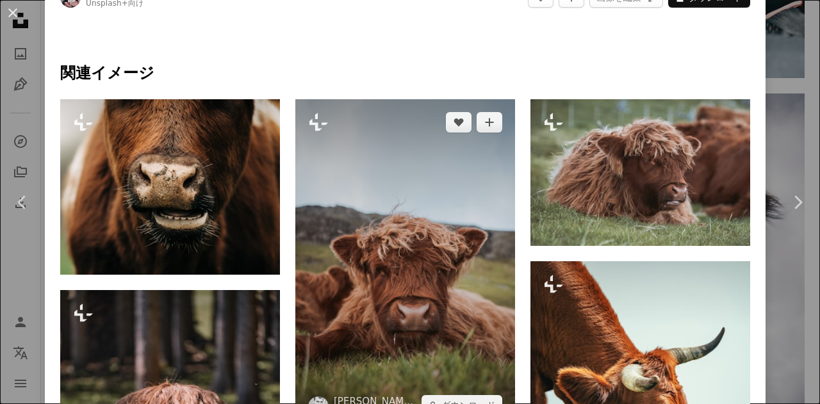
click at [437, 317] on img at bounding box center [405, 263] width 220 height 329
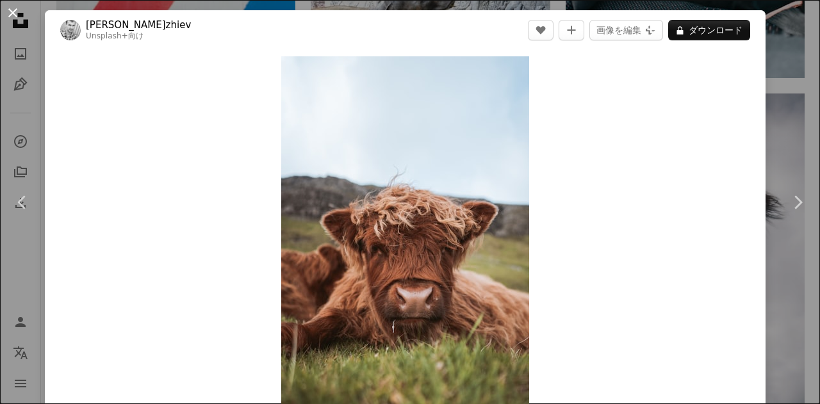
click at [15, 19] on button "An X shape" at bounding box center [12, 12] width 15 height 15
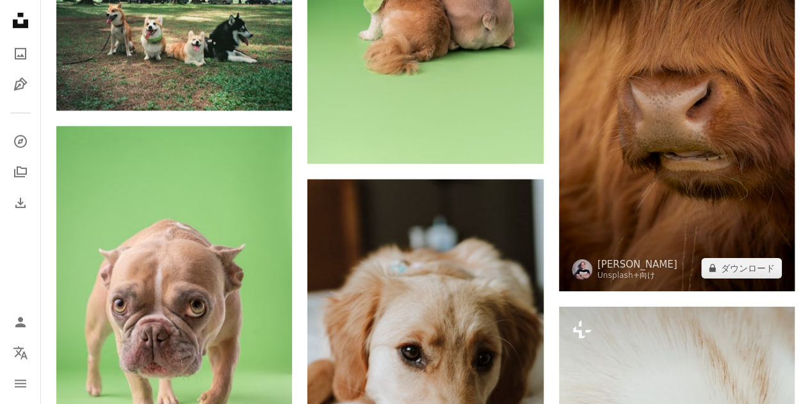
click at [675, 135] on img at bounding box center [677, 116] width 236 height 348
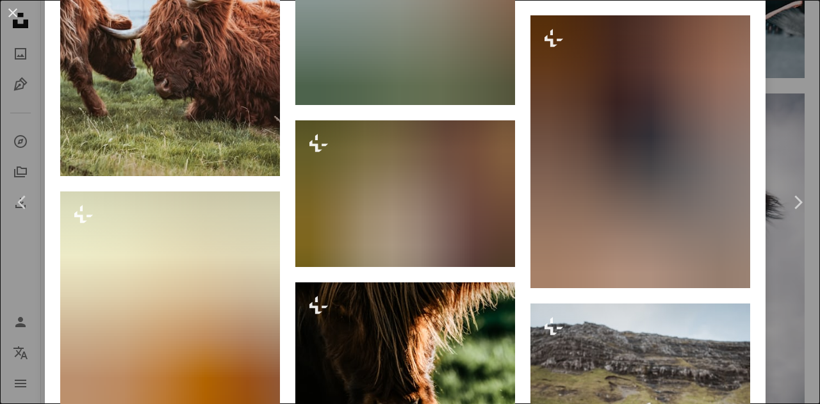
scroll to position [3202, 0]
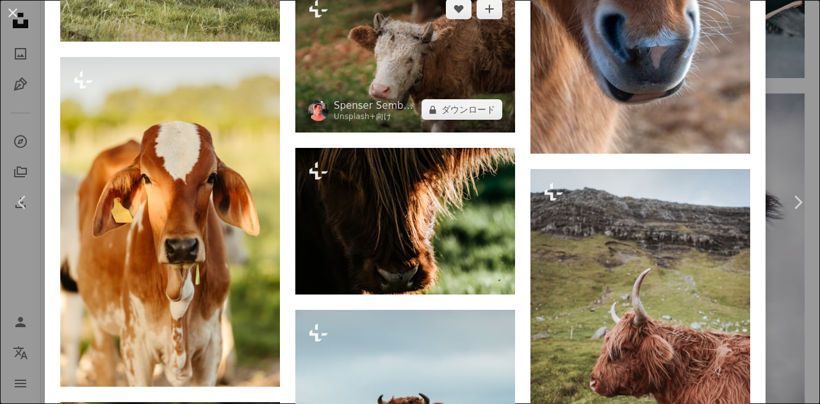
click at [357, 25] on img at bounding box center [405, 59] width 220 height 147
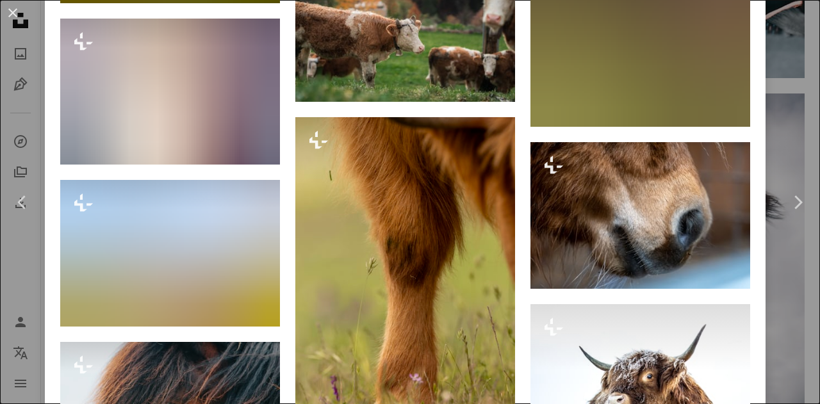
scroll to position [5955, 0]
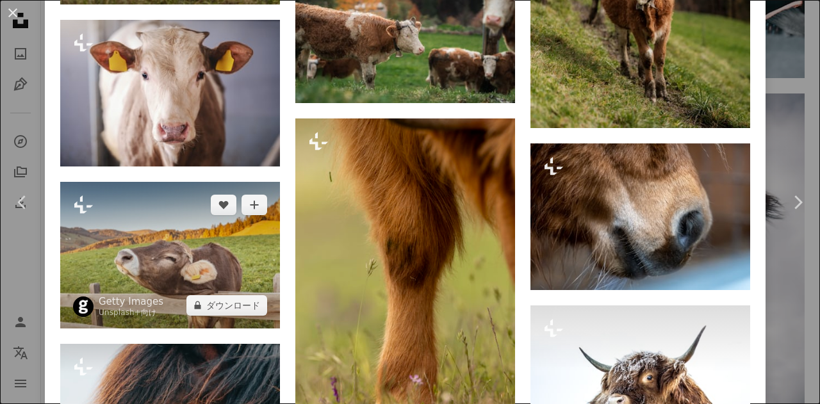
click at [163, 182] on img at bounding box center [170, 255] width 220 height 147
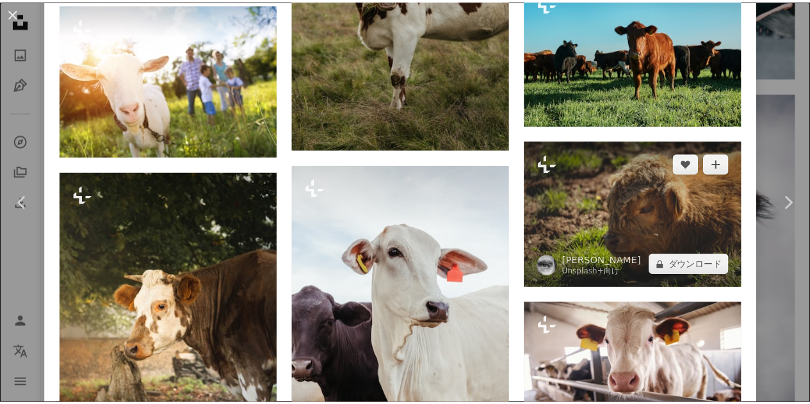
scroll to position [2177, 0]
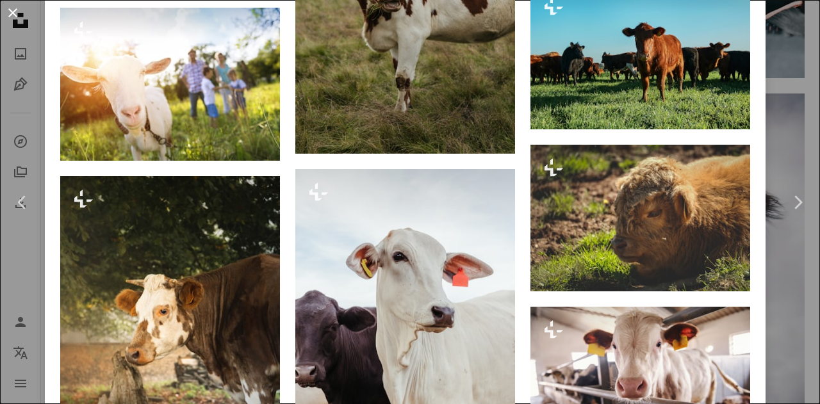
click at [8, 13] on button "An X shape" at bounding box center [12, 12] width 15 height 15
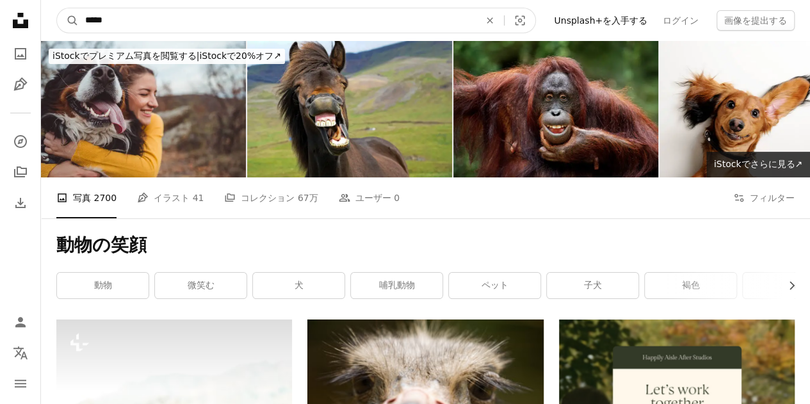
drag, startPoint x: 144, startPoint y: 21, endPoint x: 82, endPoint y: 22, distance: 62.1
click at [82, 22] on input "*****" at bounding box center [277, 20] width 397 height 24
paste input "サイト内でビジュアルを探す"
type input "****"
click at [68, 20] on icon "サイト内でビジュアルを探す" at bounding box center [73, 21] width 10 height 10
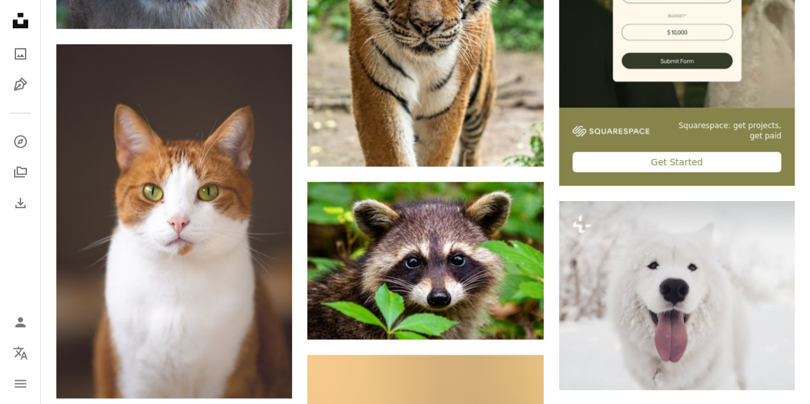
scroll to position [576, 0]
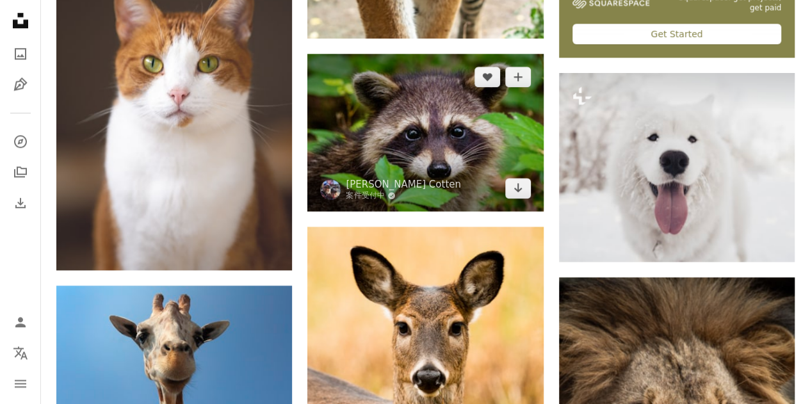
click at [401, 130] on img at bounding box center [425, 133] width 236 height 158
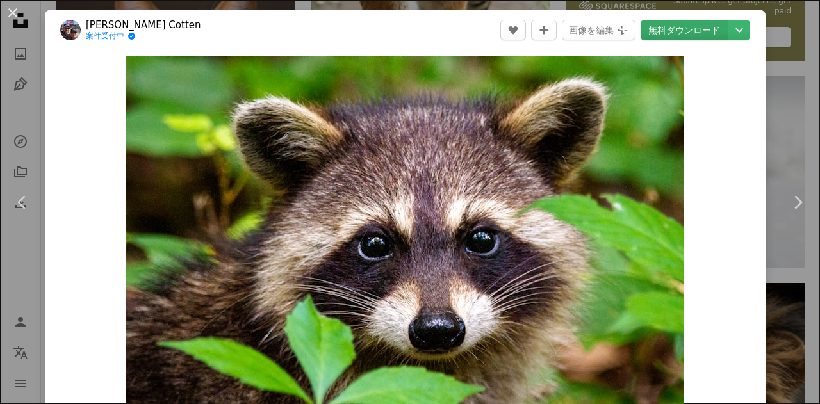
click at [677, 31] on link "無料ダウンロード" at bounding box center [683, 30] width 87 height 20
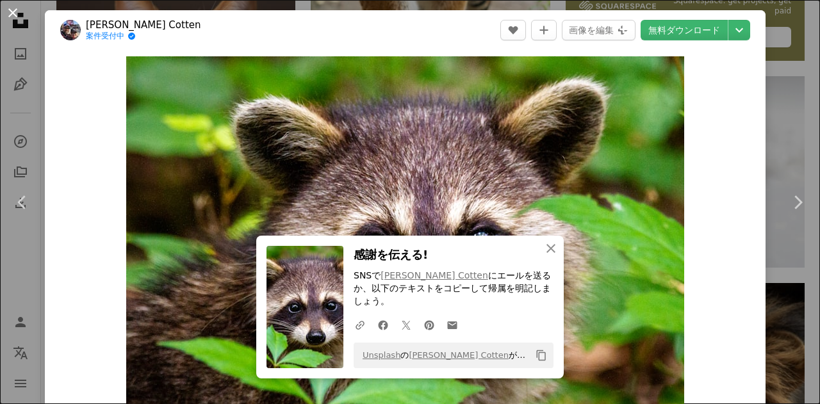
click at [14, 16] on button "An X shape" at bounding box center [12, 12] width 15 height 15
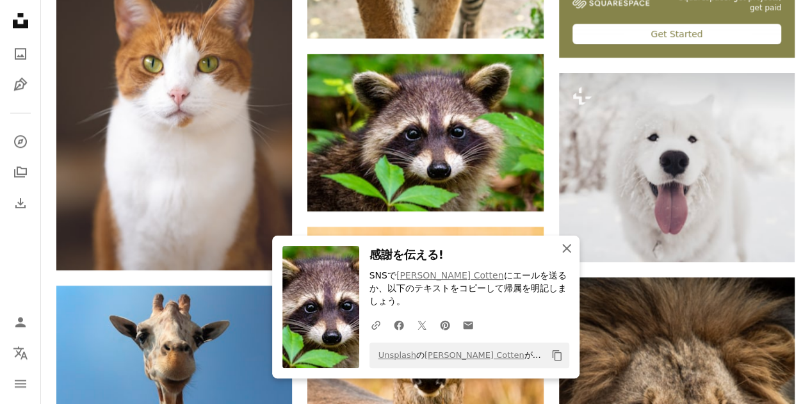
click at [563, 253] on icon "button" at bounding box center [566, 248] width 9 height 9
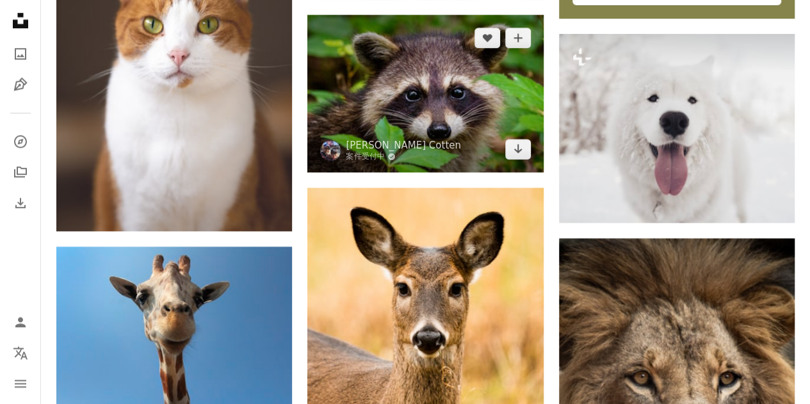
scroll to position [704, 0]
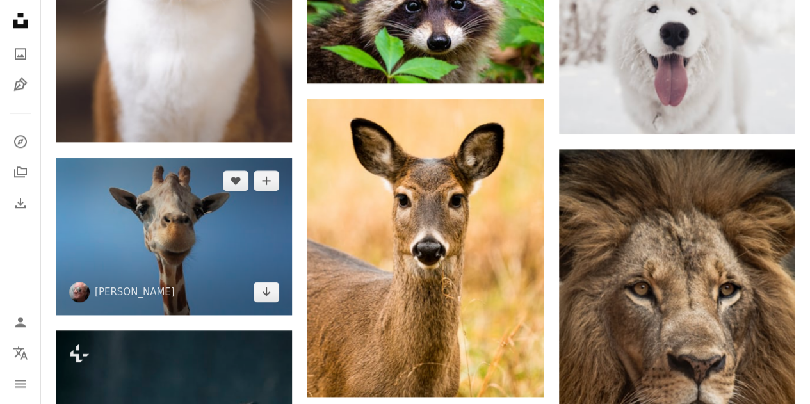
click at [207, 235] on img at bounding box center [174, 237] width 236 height 158
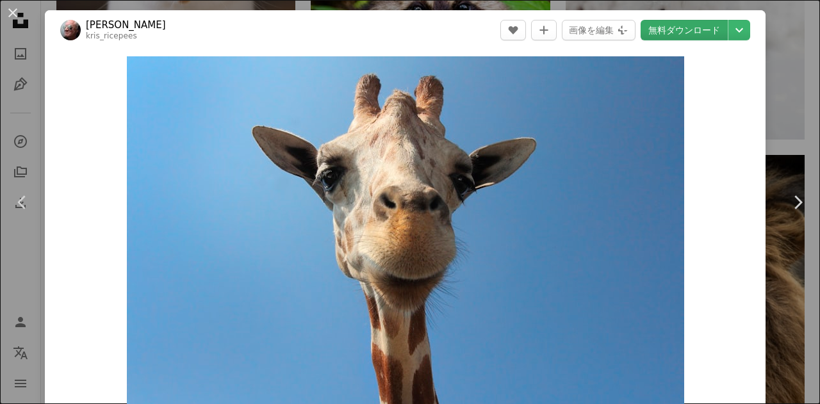
click at [680, 29] on link "無料ダウンロード" at bounding box center [683, 30] width 87 height 20
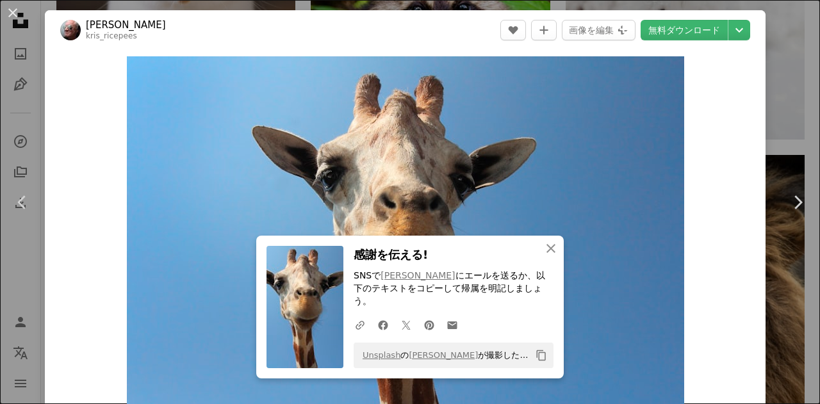
click at [12, 12] on button "An X shape" at bounding box center [12, 12] width 15 height 15
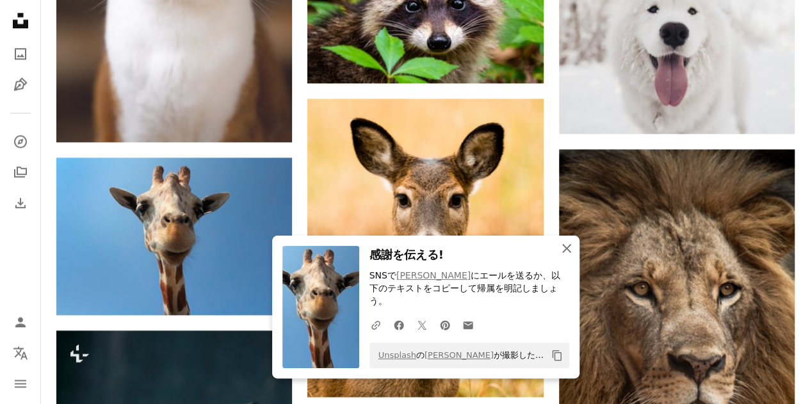
click at [569, 256] on icon "An X shape" at bounding box center [566, 248] width 15 height 15
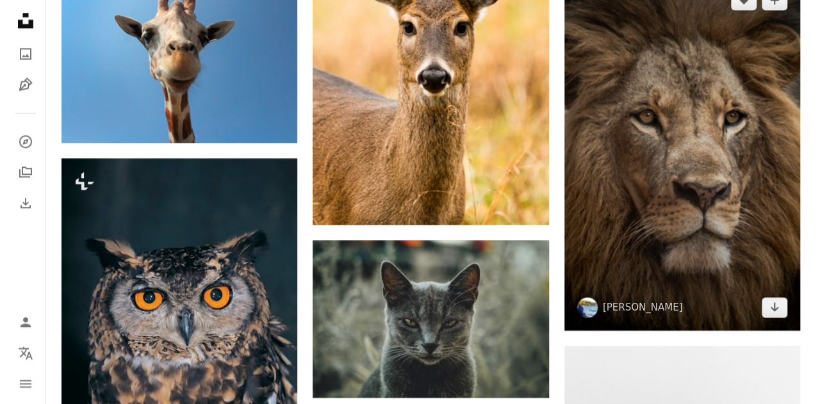
scroll to position [896, 0]
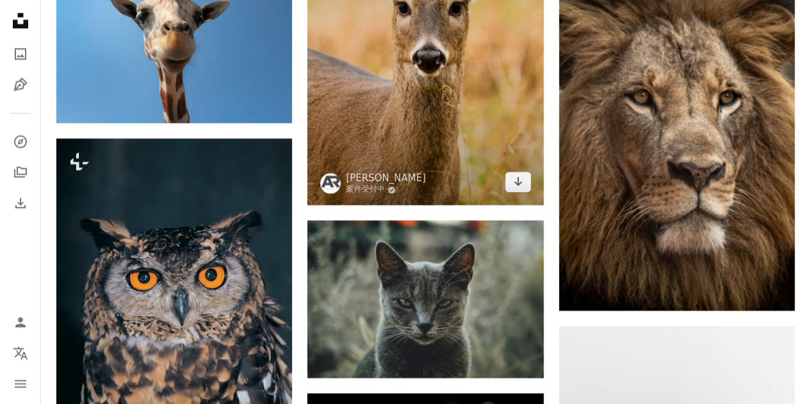
click at [487, 101] on img at bounding box center [425, 56] width 236 height 299
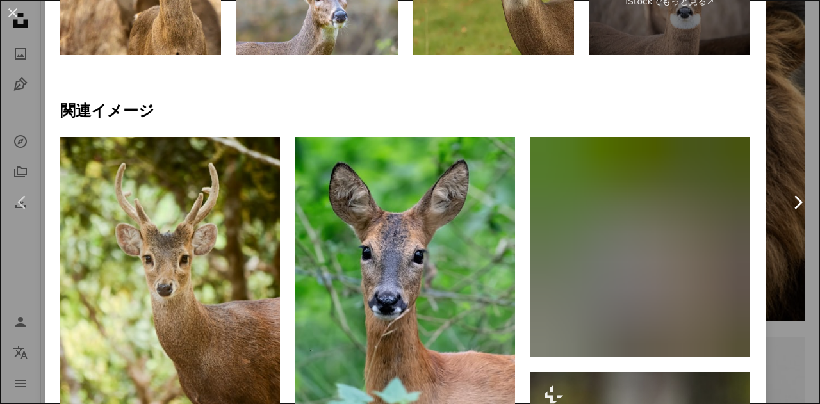
scroll to position [768, 0]
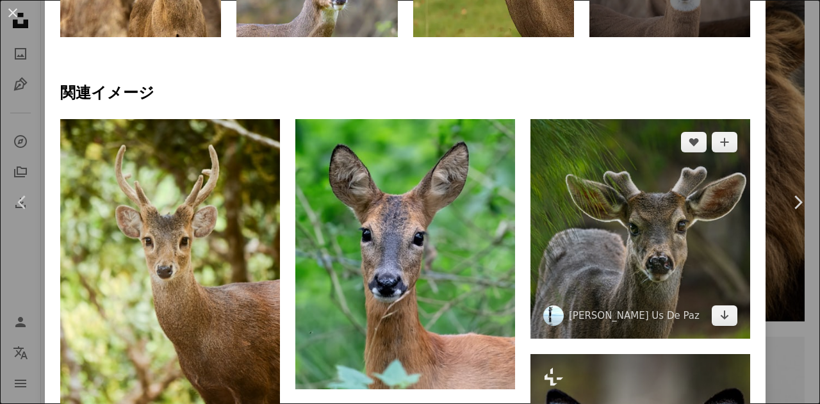
click at [684, 231] on img at bounding box center [640, 229] width 220 height 220
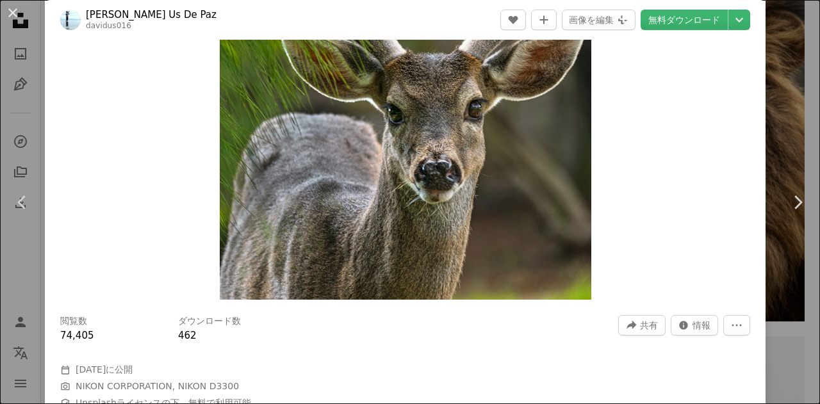
scroll to position [64, 0]
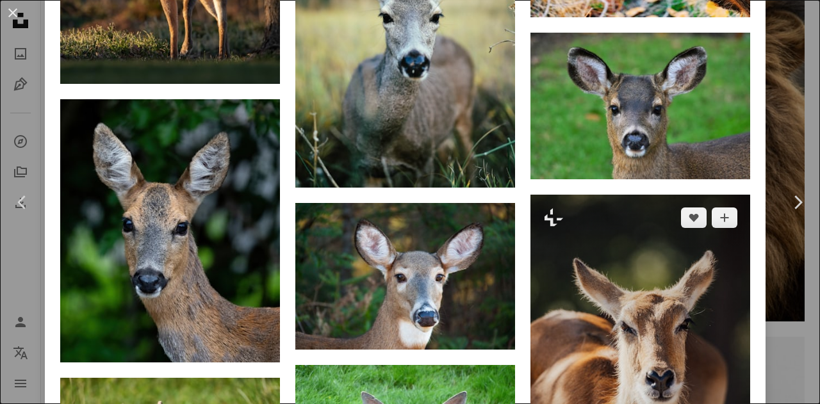
scroll to position [3408, 0]
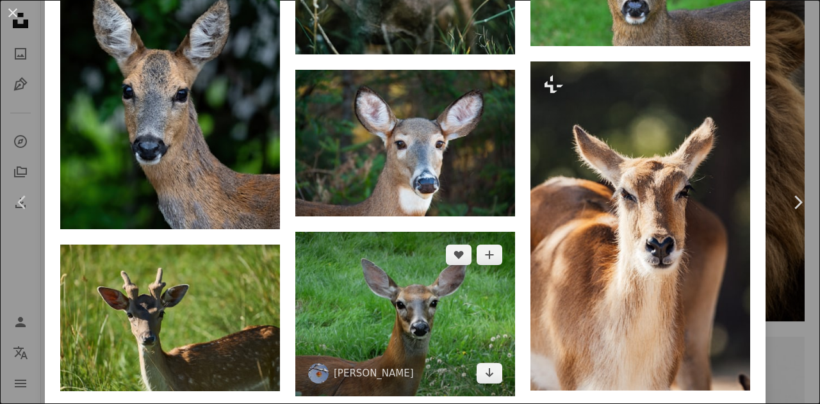
click at [406, 260] on img at bounding box center [405, 314] width 220 height 165
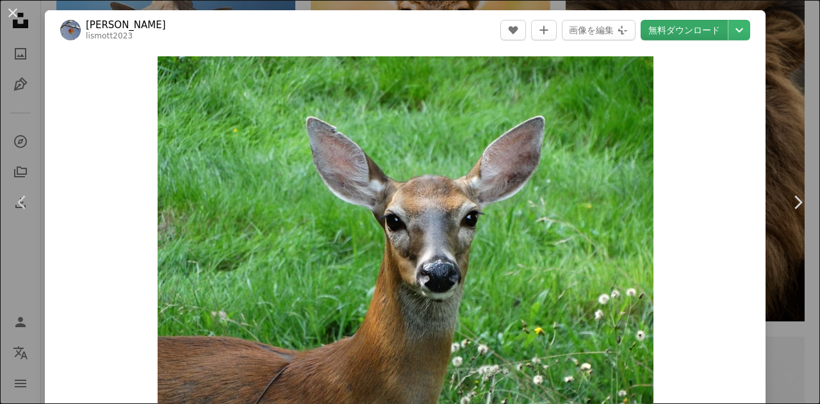
click at [673, 29] on link "無料ダウンロード" at bounding box center [683, 30] width 87 height 20
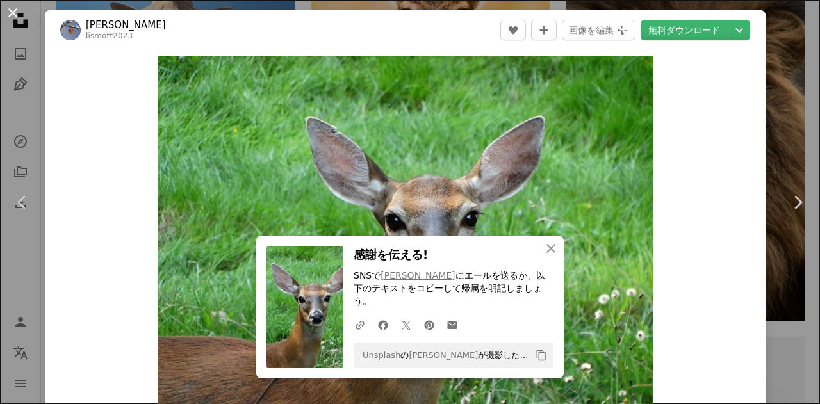
click at [12, 13] on button "An X shape" at bounding box center [12, 12] width 15 height 15
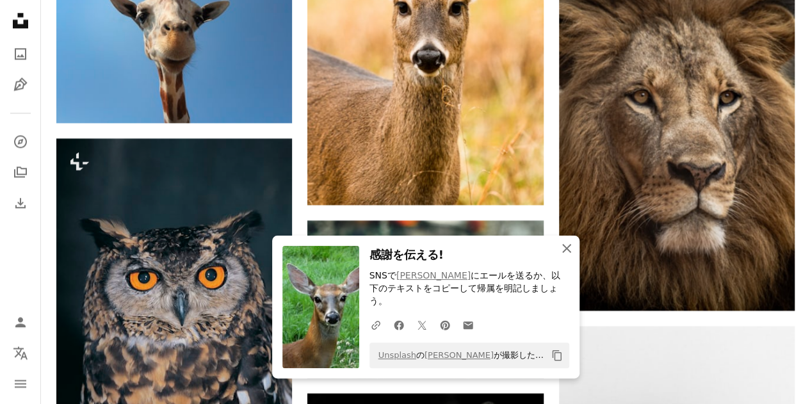
click at [559, 256] on icon "An X shape" at bounding box center [566, 248] width 15 height 15
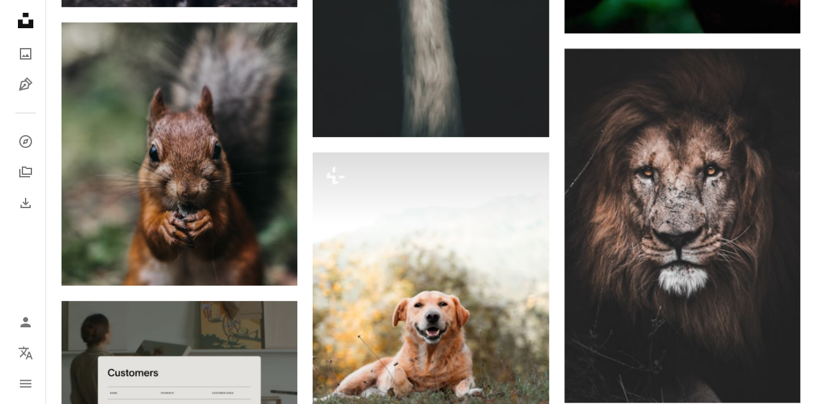
scroll to position [2497, 0]
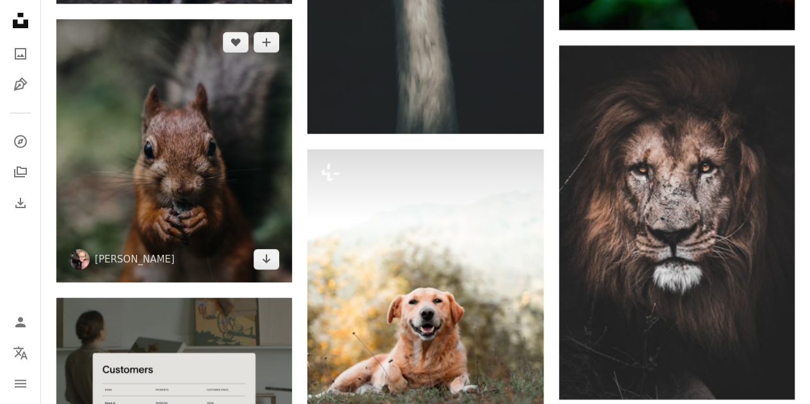
click at [192, 169] on img at bounding box center [174, 150] width 236 height 263
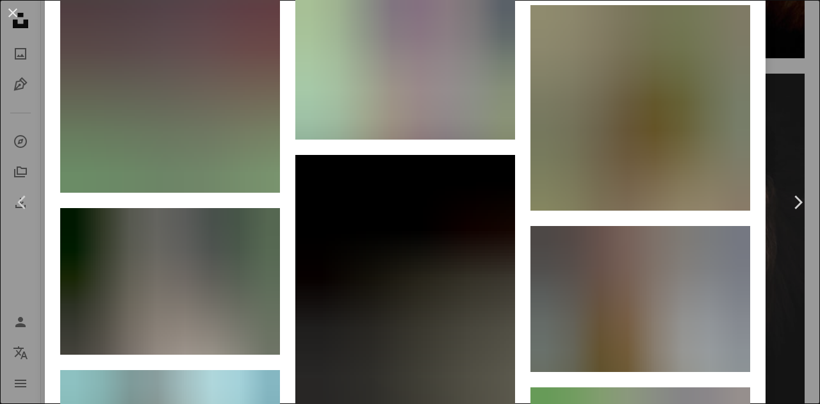
scroll to position [7201, 0]
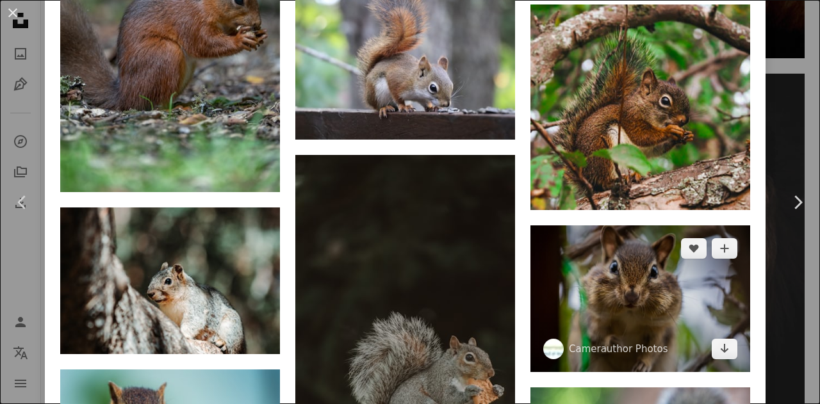
click at [659, 225] on img at bounding box center [640, 298] width 220 height 147
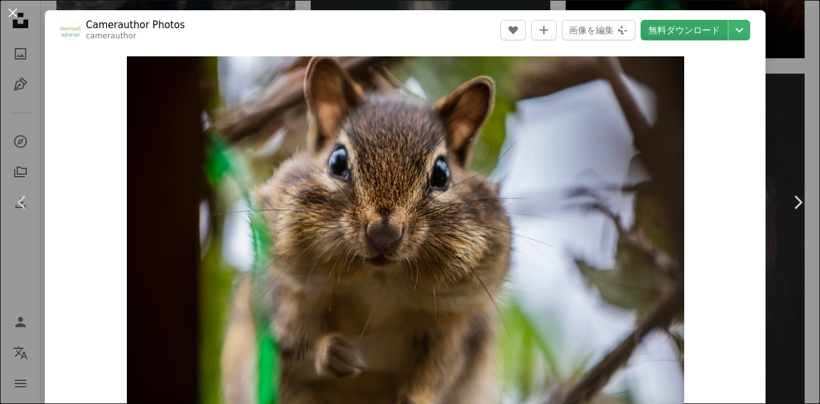
click at [671, 38] on link "無料ダウンロード" at bounding box center [683, 30] width 87 height 20
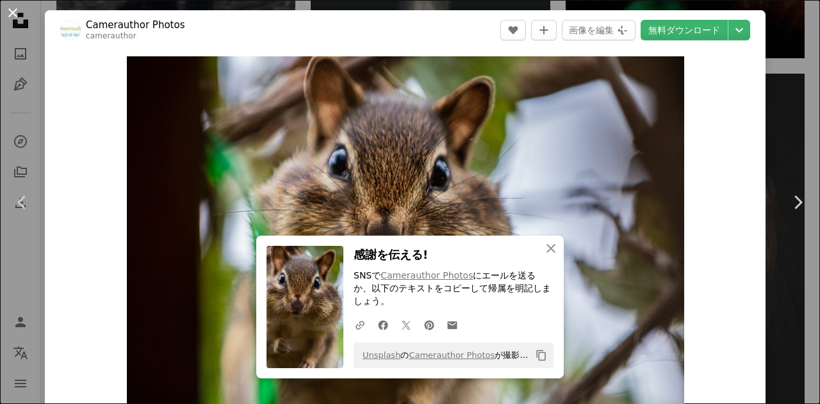
click at [12, 17] on button "An X shape" at bounding box center [12, 12] width 15 height 15
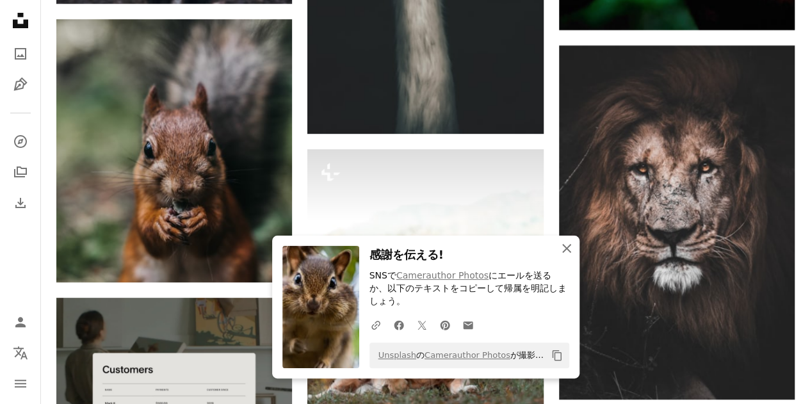
drag, startPoint x: 563, startPoint y: 263, endPoint x: 552, endPoint y: 263, distance: 10.9
click at [563, 256] on icon "An X shape" at bounding box center [566, 248] width 15 height 15
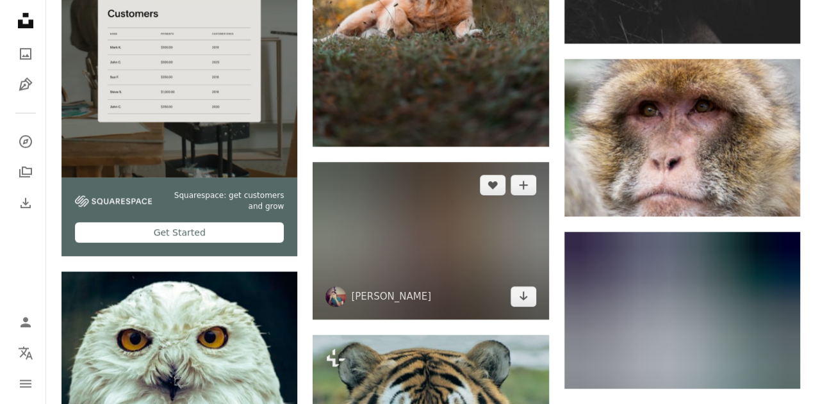
scroll to position [3010, 0]
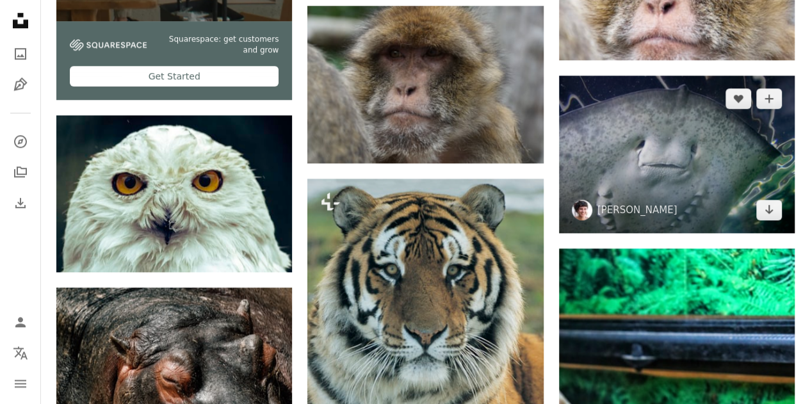
click at [647, 172] on img at bounding box center [677, 155] width 236 height 158
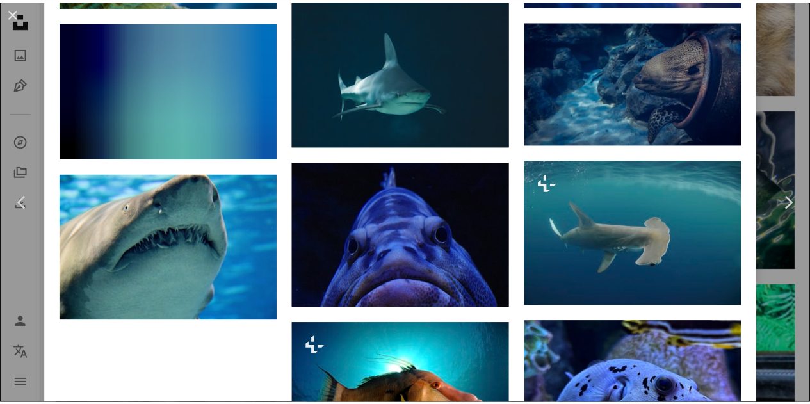
scroll to position [2625, 0]
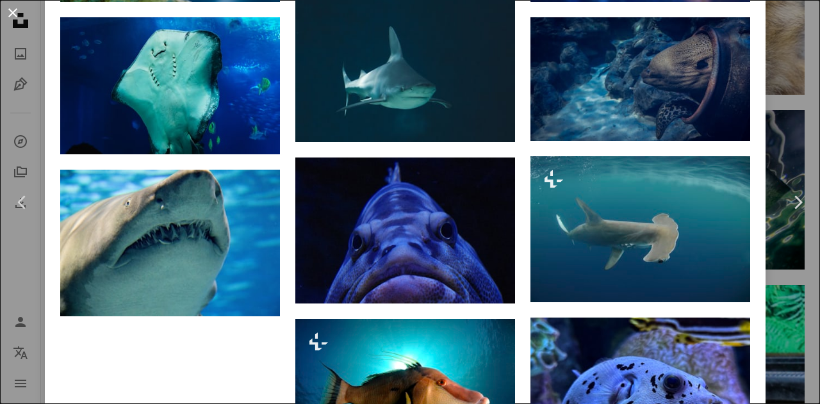
click at [18, 17] on button "An X shape" at bounding box center [12, 12] width 15 height 15
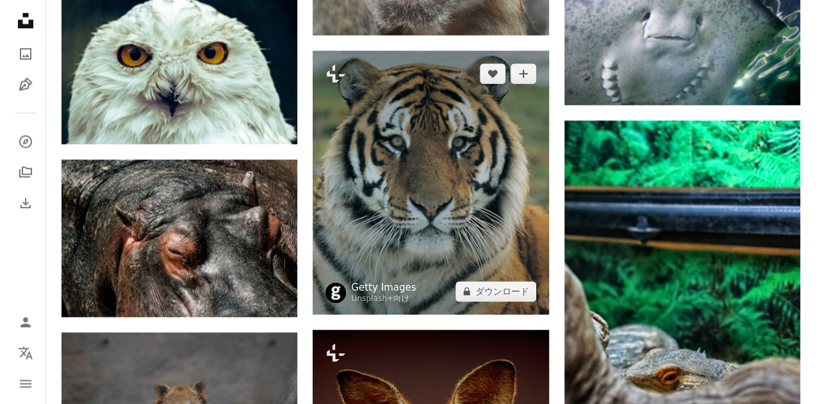
scroll to position [3202, 0]
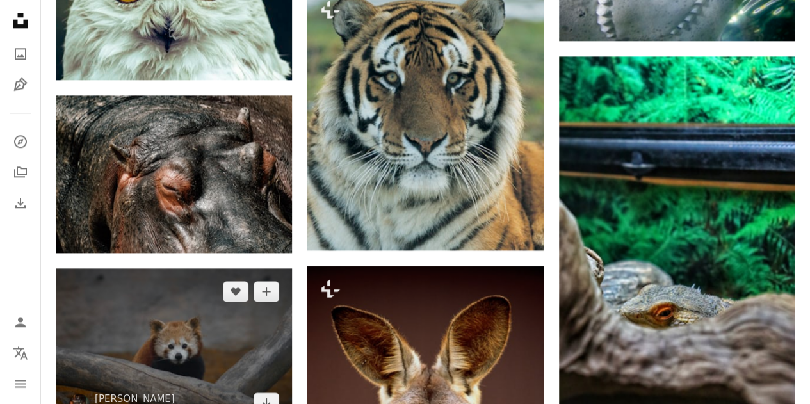
click at [195, 317] on img at bounding box center [174, 347] width 236 height 158
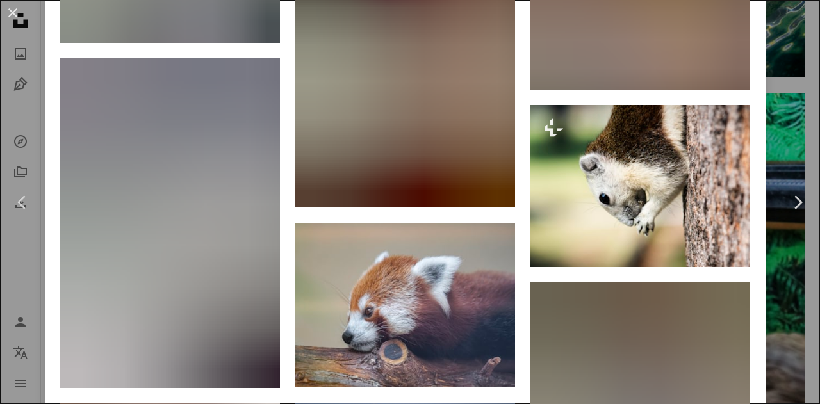
scroll to position [2113, 0]
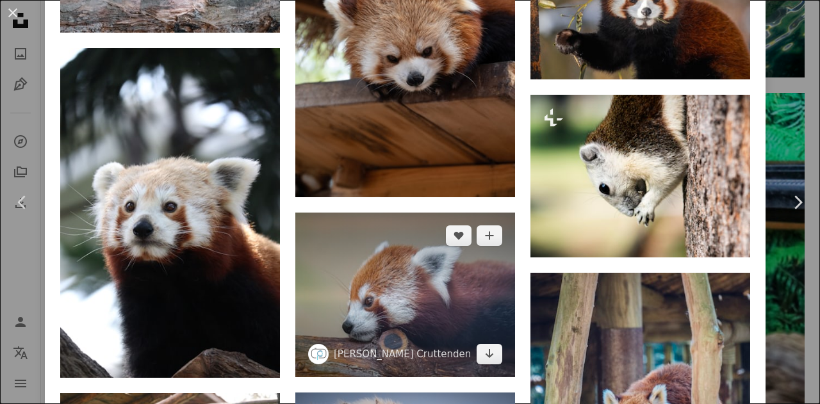
click at [422, 275] on img at bounding box center [405, 295] width 220 height 165
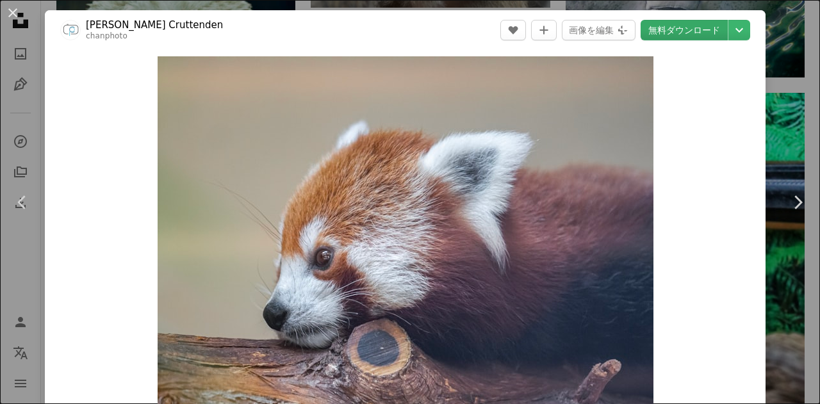
click at [676, 34] on link "無料ダウンロード" at bounding box center [683, 30] width 87 height 20
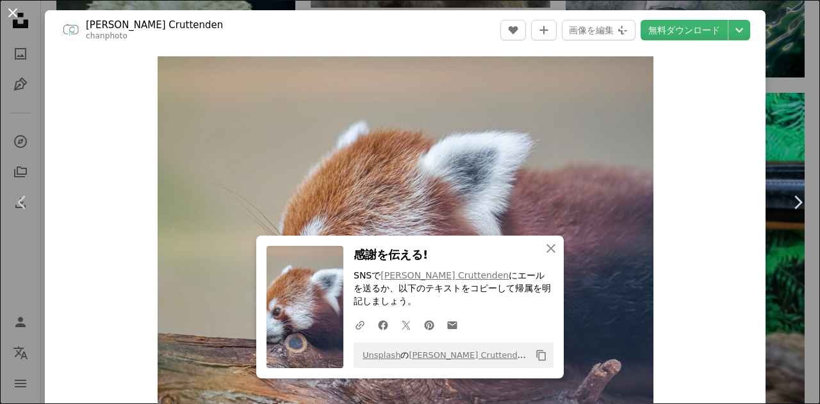
click at [19, 20] on button "An X shape" at bounding box center [12, 12] width 15 height 15
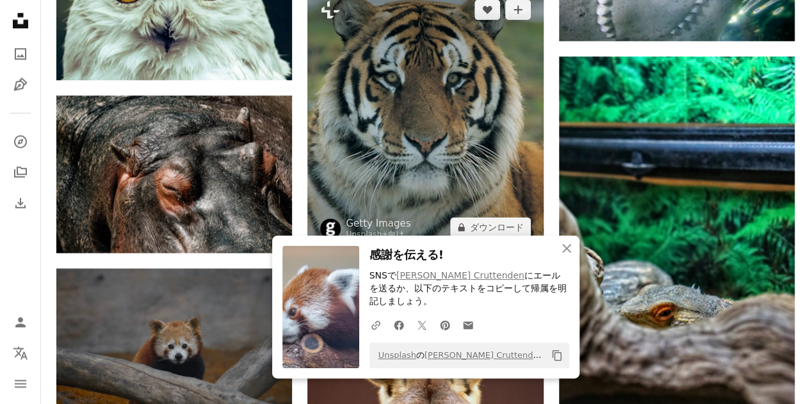
click at [428, 140] on img at bounding box center [425, 119] width 236 height 264
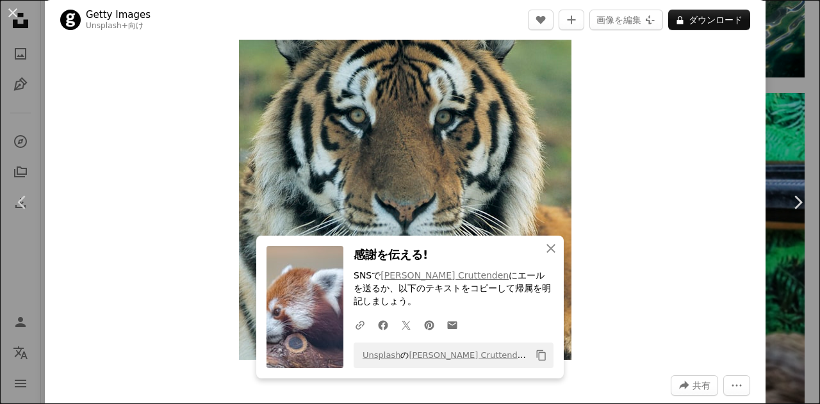
scroll to position [192, 0]
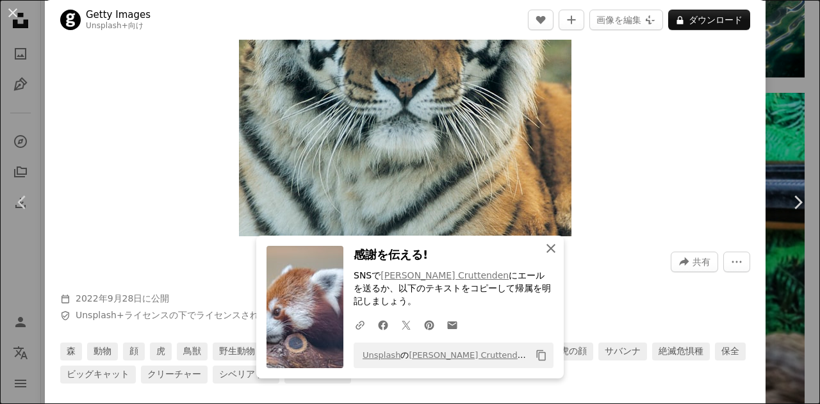
click at [544, 256] on icon "An X shape" at bounding box center [550, 248] width 15 height 15
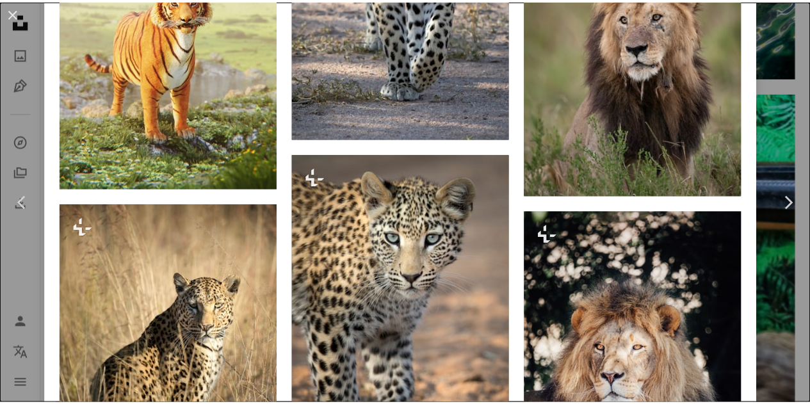
scroll to position [4845, 0]
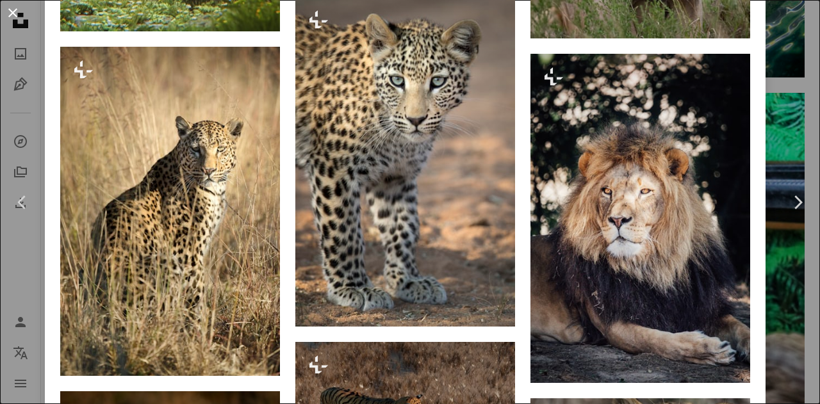
click at [16, 17] on button "An X shape" at bounding box center [12, 12] width 15 height 15
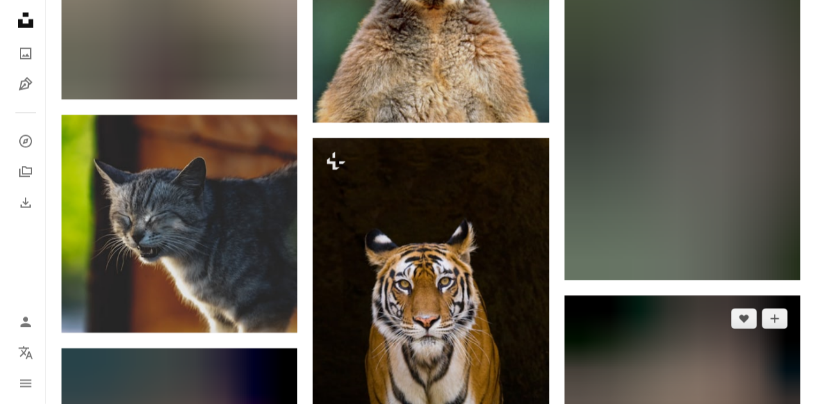
scroll to position [3778, 0]
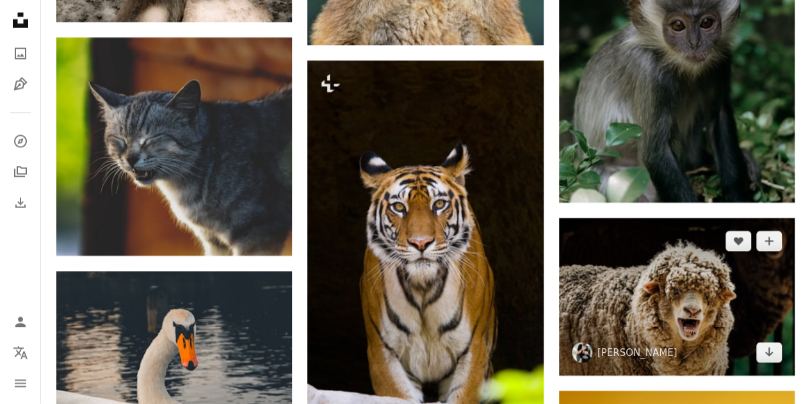
click at [661, 286] on img at bounding box center [677, 297] width 236 height 158
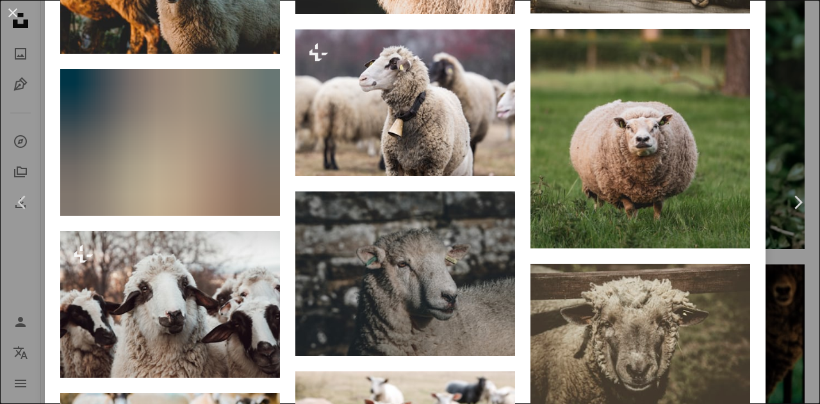
scroll to position [1473, 0]
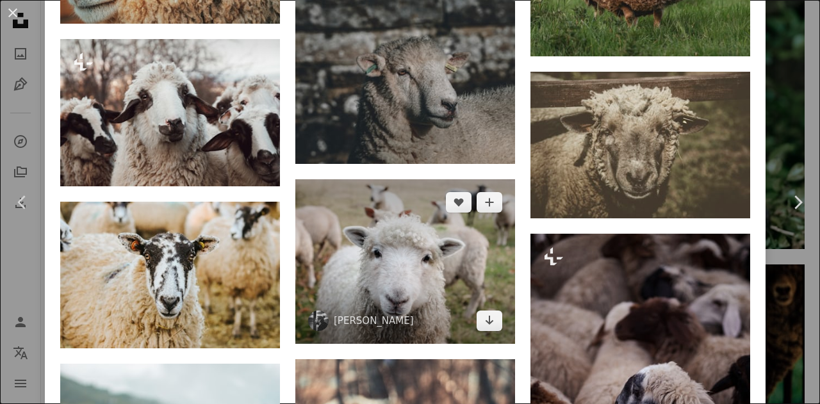
click at [353, 243] on img at bounding box center [405, 261] width 220 height 165
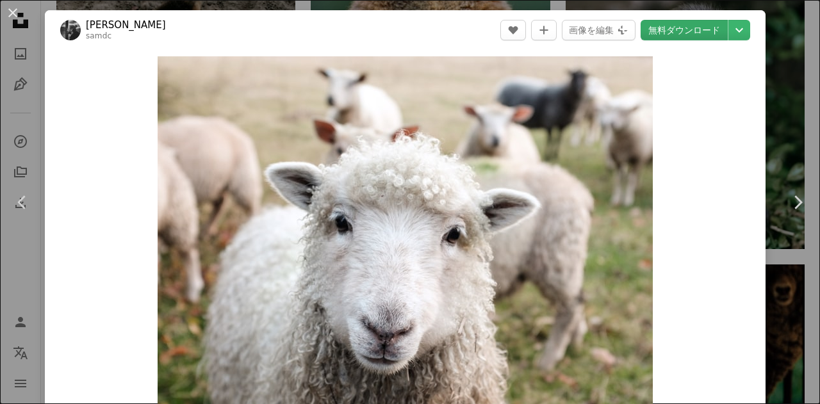
click at [679, 33] on link "無料ダウンロード" at bounding box center [683, 30] width 87 height 20
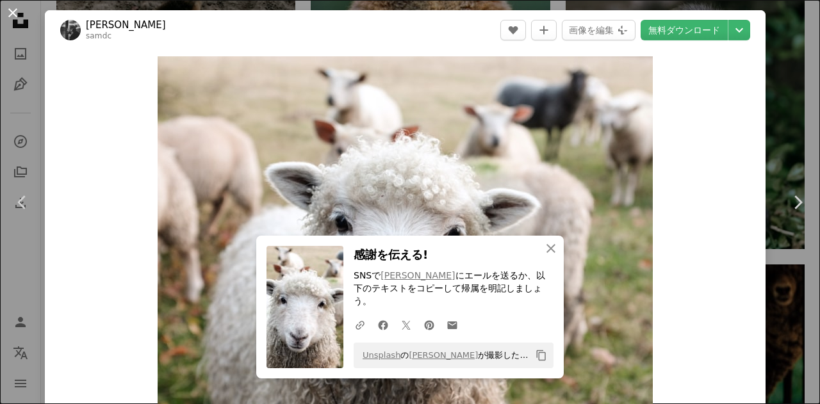
click at [10, 12] on button "An X shape" at bounding box center [12, 12] width 15 height 15
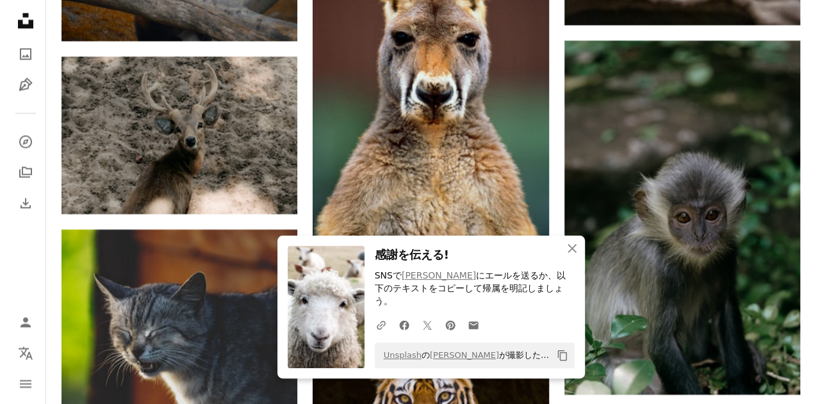
scroll to position [3586, 0]
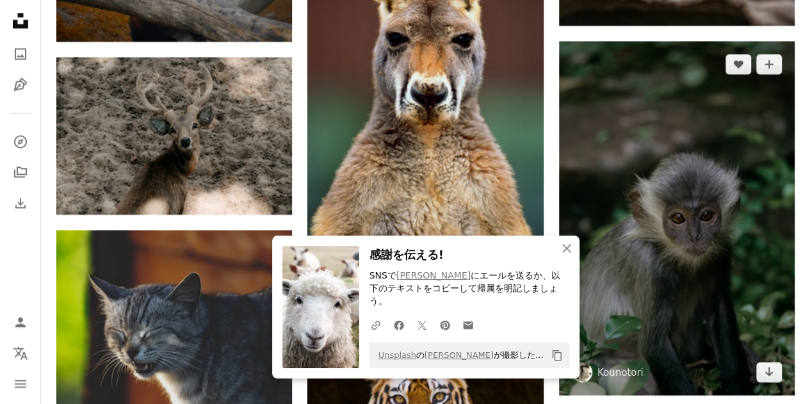
click at [712, 342] on img at bounding box center [677, 218] width 236 height 354
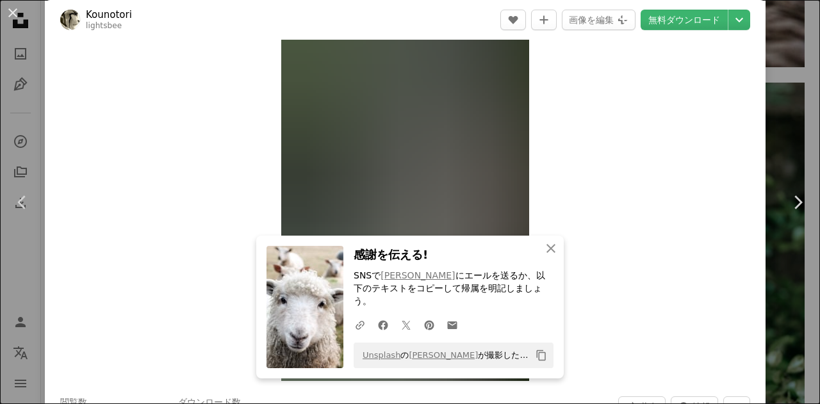
scroll to position [128, 0]
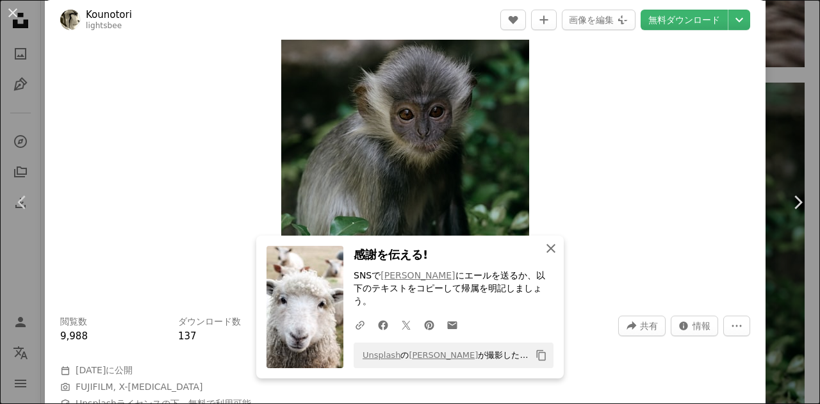
click at [547, 253] on icon "button" at bounding box center [550, 248] width 9 height 9
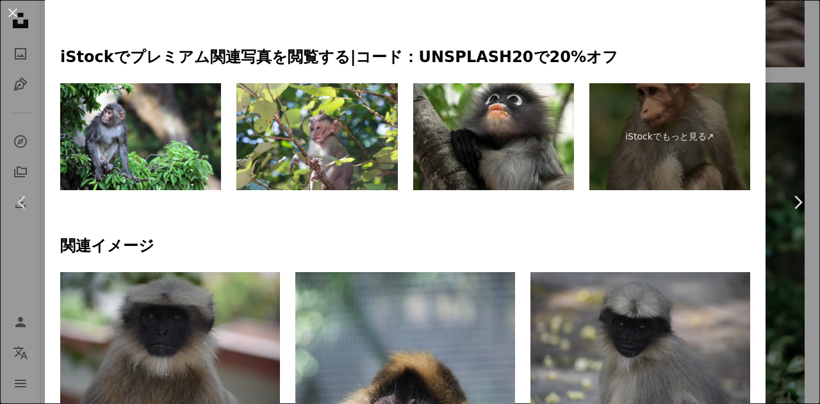
scroll to position [576, 0]
